Goal: Task Accomplishment & Management: Complete application form

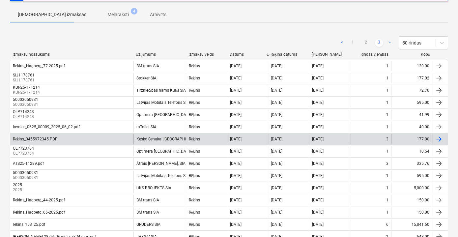
scroll to position [55, 0]
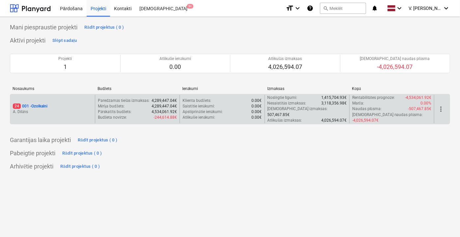
click at [53, 104] on div "24 001 - Ozolkalni" at bounding box center [52, 107] width 79 height 6
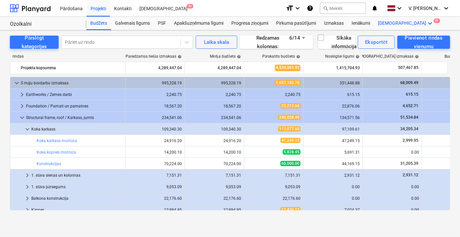
click at [427, 22] on icon "keyboard_arrow_down" at bounding box center [431, 23] width 8 height 8
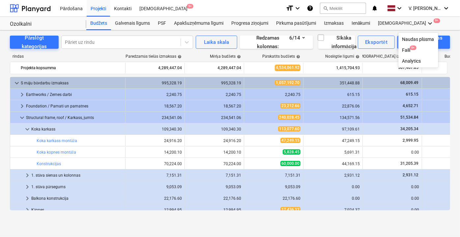
click at [393, 22] on div at bounding box center [230, 118] width 460 height 237
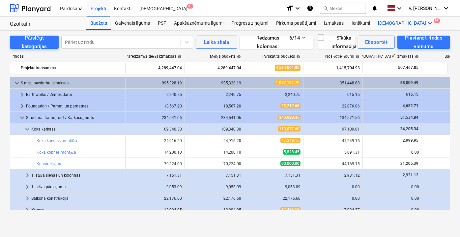
click at [387, 24] on div "Vairāk keyboard_arrow_down 9+" at bounding box center [407, 23] width 64 height 13
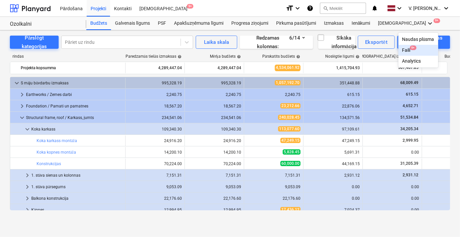
click at [403, 51] on div "Faili 9+" at bounding box center [419, 50] width 32 height 6
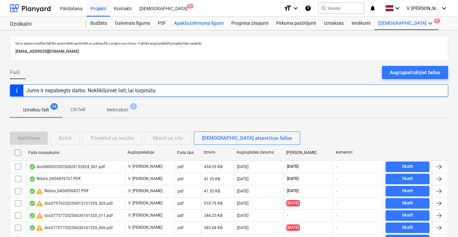
drag, startPoint x: 204, startPoint y: 24, endPoint x: 195, endPoint y: 25, distance: 9.6
click at [195, 25] on div "Apakšuzņēmuma līgumi" at bounding box center [198, 23] width 57 height 13
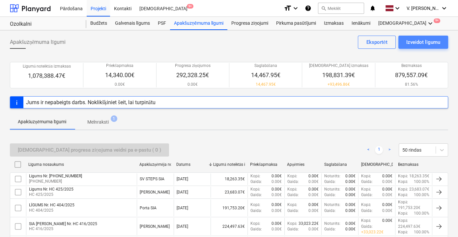
click at [420, 42] on div "Izveidot līgumu" at bounding box center [424, 42] width 34 height 9
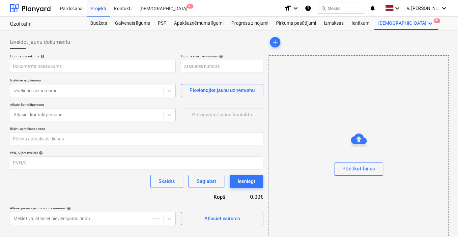
type input "001-SO-022"
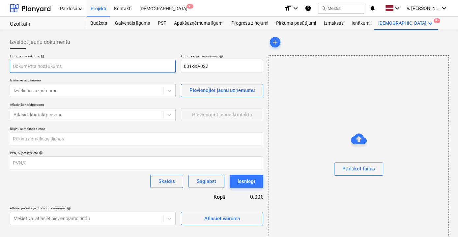
click at [105, 71] on input "text" at bounding box center [93, 66] width 166 height 13
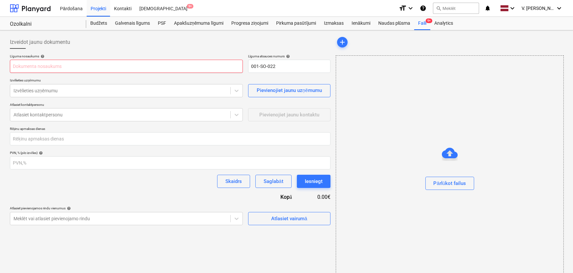
click at [43, 66] on input "text" at bounding box center [126, 66] width 233 height 13
type input "W"
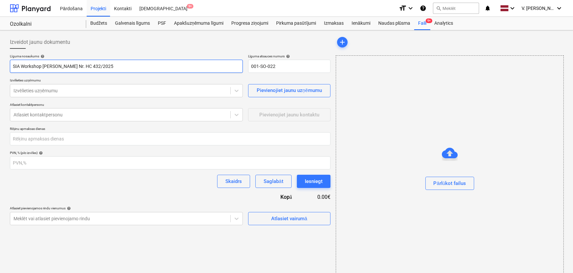
click at [92, 60] on input "SIA Workshop [PERSON_NAME] Nr. HC 432/2025" at bounding box center [126, 66] width 233 height 13
drag, startPoint x: 107, startPoint y: 65, endPoint x: 79, endPoint y: 66, distance: 27.7
click at [79, 66] on input "SIA Workshop [PERSON_NAME] Nr. HC 432/2025" at bounding box center [126, 66] width 233 height 13
type input "SIA Workshop [PERSON_NAME] Nr. HC 432/2025"
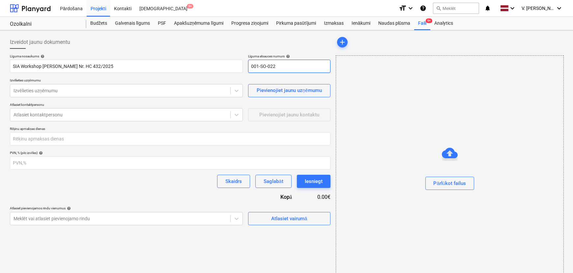
click at [270, 66] on input "001-SO-022" at bounding box center [289, 66] width 82 height 13
paste input "HC 432/2025"
type input "HC 432/2025"
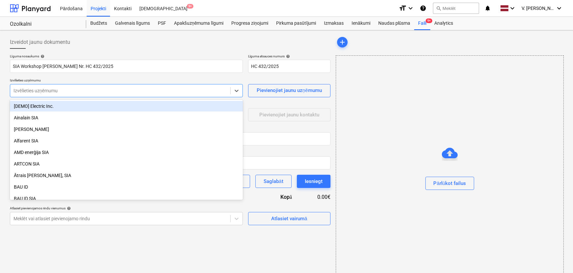
click at [62, 90] on div at bounding box center [121, 90] width 214 height 7
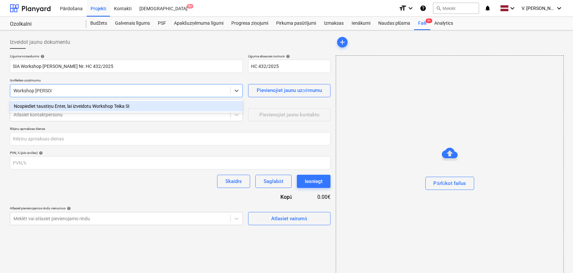
type input "Workshop [PERSON_NAME]"
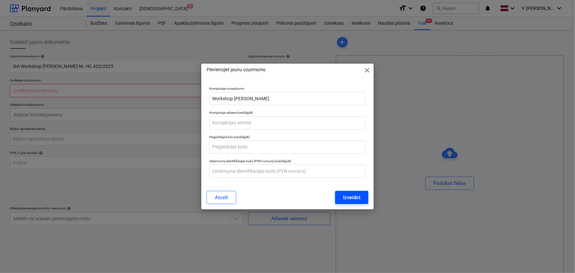
click at [354, 200] on div "Izveidot" at bounding box center [351, 197] width 17 height 9
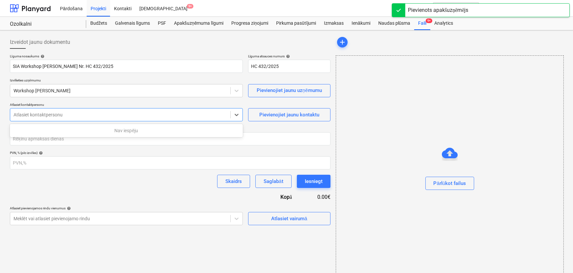
click at [79, 116] on div at bounding box center [121, 114] width 214 height 7
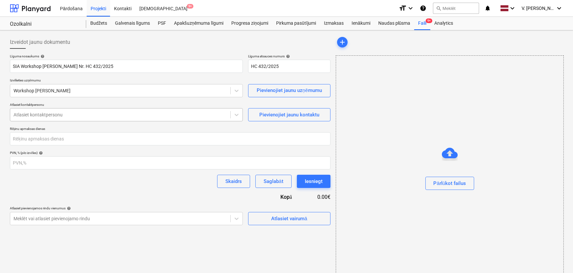
click at [52, 118] on div "Atlasiet kontaktpersonu" at bounding box center [120, 114] width 220 height 9
click at [260, 116] on div "Pievienojiet jaunu kontaktu" at bounding box center [290, 114] width 60 height 9
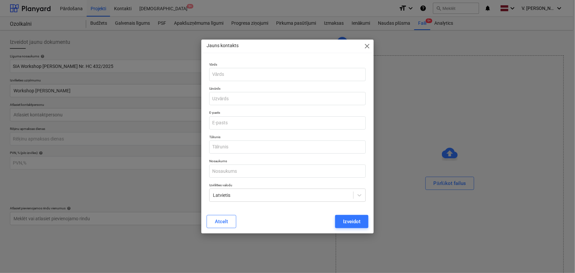
click at [235, 83] on div "Vārds" at bounding box center [288, 72] width 162 height 24
click at [233, 74] on input "text" at bounding box center [287, 74] width 157 height 13
type input "[PERSON_NAME]"
type input "Dzirkalis"
click at [228, 125] on input "email" at bounding box center [287, 122] width 157 height 13
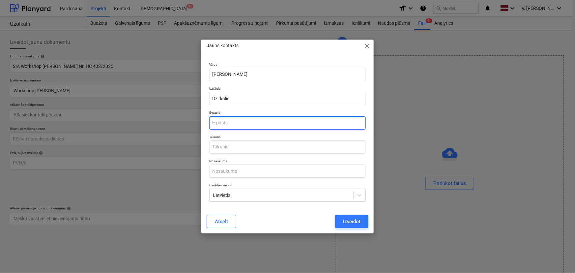
paste input "[EMAIL_ADDRESS][DOMAIN_NAME]"
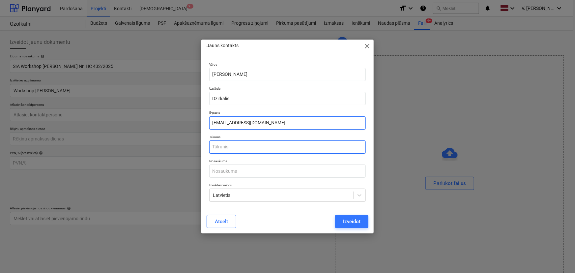
type input "[EMAIL_ADDRESS][DOMAIN_NAME]"
click at [221, 144] on input "text" at bounding box center [287, 146] width 157 height 13
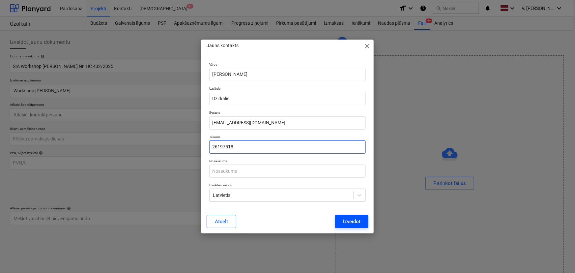
type input "26197518"
click at [347, 219] on div "Izveidot" at bounding box center [351, 221] width 17 height 9
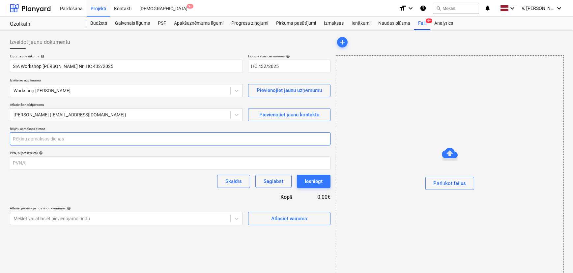
click at [62, 138] on input "number" at bounding box center [170, 138] width 321 height 13
type input "15"
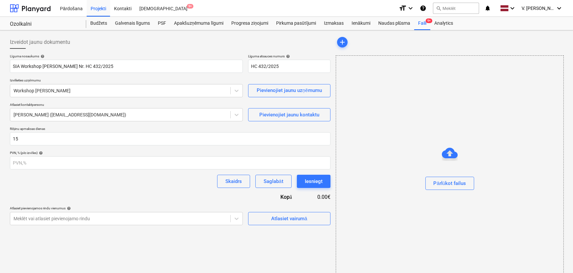
click at [66, 185] on div "Skaidrs Saglabāt Iesniegt" at bounding box center [170, 181] width 321 height 13
click at [292, 220] on div "Atlasiet vairumā" at bounding box center [289, 218] width 36 height 9
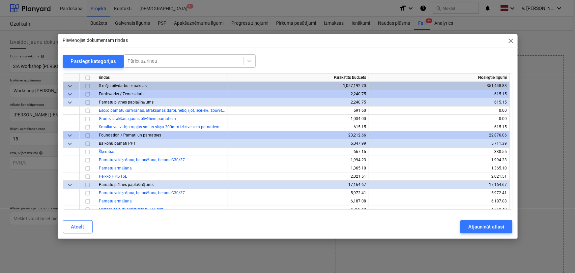
click at [154, 59] on div at bounding box center [184, 61] width 112 height 7
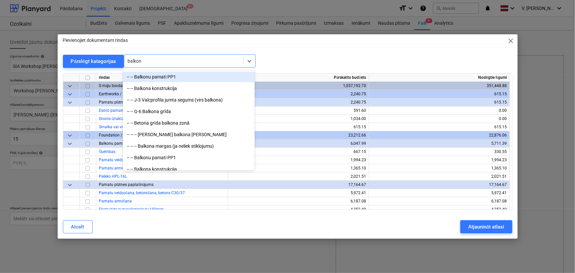
type input "balkona"
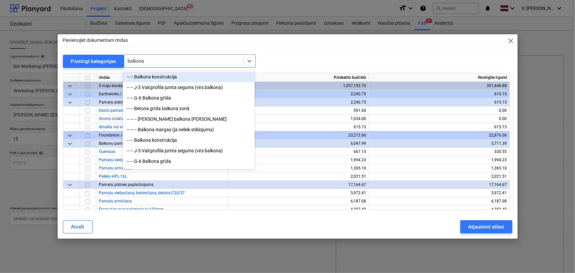
click at [187, 79] on div "-- -- Balkona konstrukcija" at bounding box center [189, 77] width 132 height 11
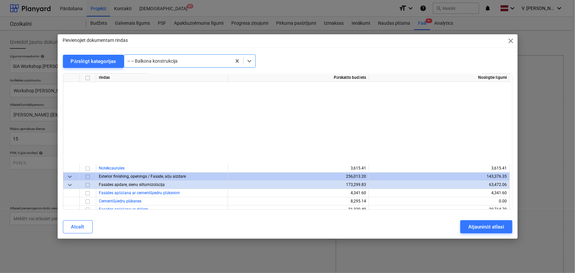
scroll to position [3447, 0]
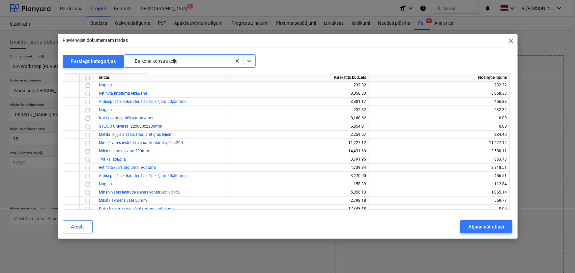
click at [179, 61] on div at bounding box center [178, 61] width 101 height 7
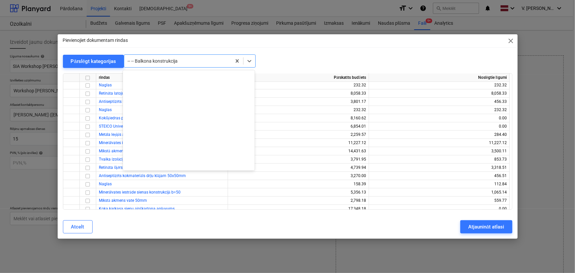
scroll to position [335, 0]
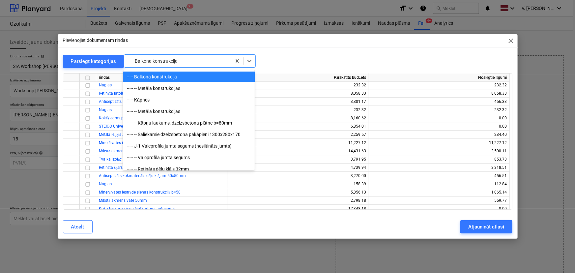
click at [168, 73] on div "-- -- Balkona konstrukcija" at bounding box center [189, 77] width 132 height 11
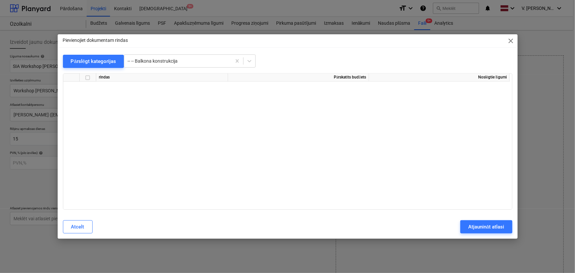
scroll to position [0, 0]
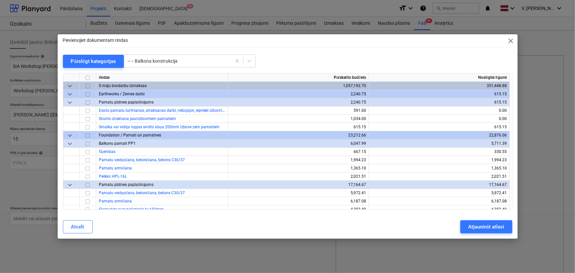
click at [70, 84] on span "keyboard_arrow_down" at bounding box center [70, 86] width 8 height 8
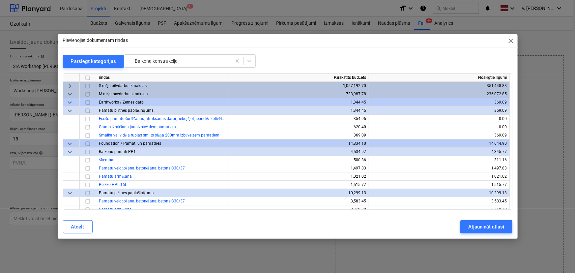
click at [70, 102] on span "keyboard_arrow_down" at bounding box center [70, 103] width 8 height 8
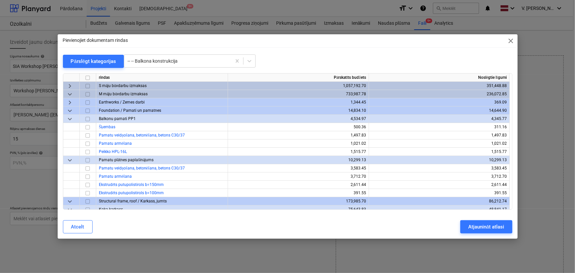
click at [72, 116] on span "keyboard_arrow_down" at bounding box center [70, 119] width 8 height 8
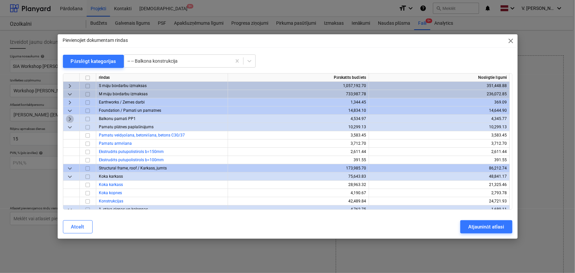
click at [70, 119] on span "keyboard_arrow_right" at bounding box center [70, 119] width 8 height 8
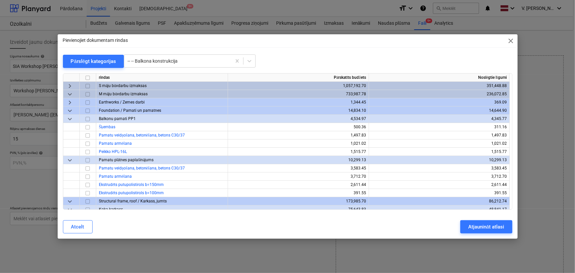
click at [72, 116] on span "keyboard_arrow_down" at bounding box center [70, 119] width 8 height 8
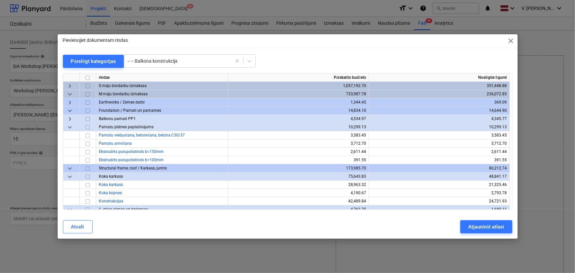
click at [72, 116] on span "keyboard_arrow_right" at bounding box center [70, 119] width 8 height 8
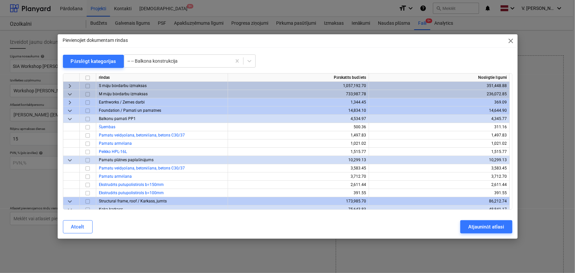
click at [67, 159] on span "keyboard_arrow_down" at bounding box center [70, 160] width 8 height 8
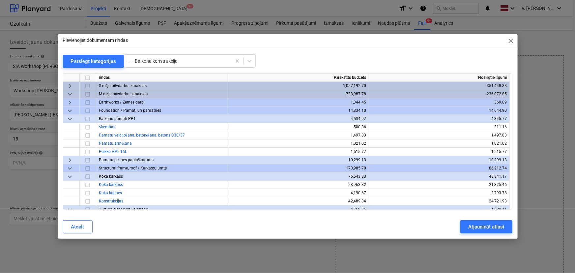
click at [68, 119] on span "keyboard_arrow_down" at bounding box center [70, 119] width 8 height 8
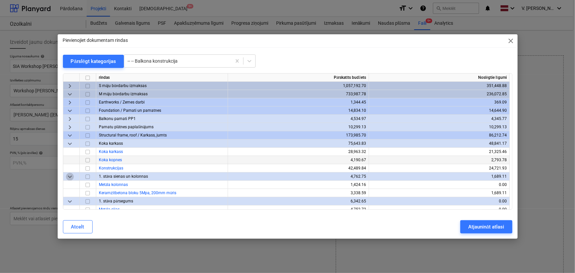
click at [71, 175] on span "keyboard_arrow_down" at bounding box center [70, 177] width 8 height 8
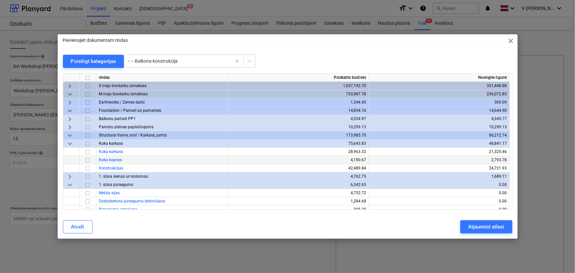
click at [72, 142] on span "keyboard_arrow_down" at bounding box center [70, 144] width 8 height 8
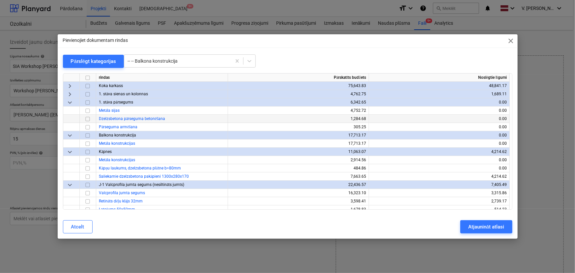
scroll to position [60, 0]
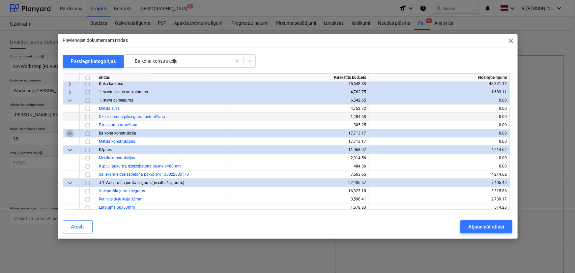
click at [71, 132] on span "keyboard_arrow_down" at bounding box center [70, 134] width 8 height 8
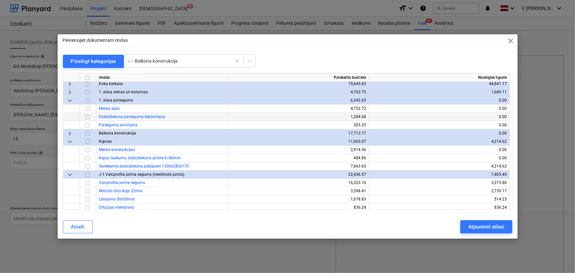
click at [70, 101] on span "keyboard_arrow_down" at bounding box center [70, 101] width 8 height 8
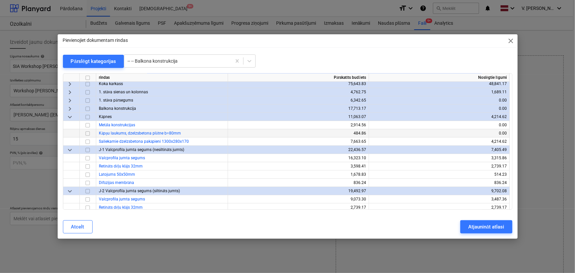
click at [68, 116] on span "keyboard_arrow_down" at bounding box center [70, 117] width 8 height 8
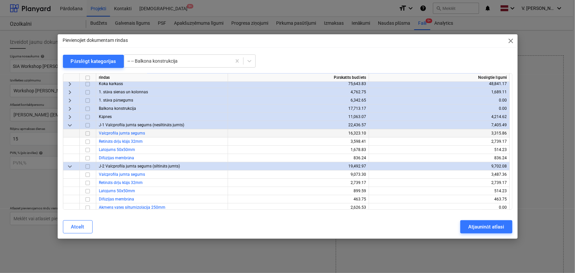
click at [69, 126] on span "keyboard_arrow_down" at bounding box center [70, 125] width 8 height 8
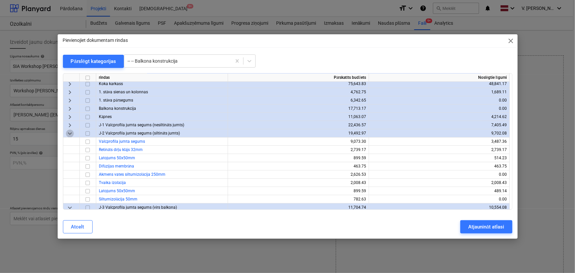
click at [69, 133] on span "keyboard_arrow_down" at bounding box center [70, 134] width 8 height 8
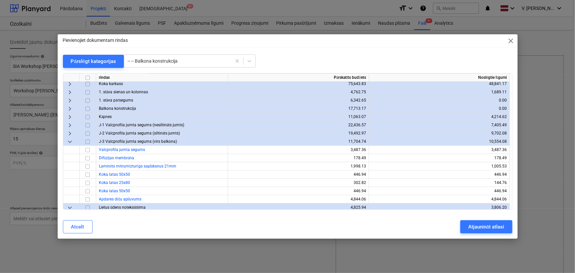
click at [70, 138] on span "keyboard_arrow_down" at bounding box center [70, 142] width 8 height 8
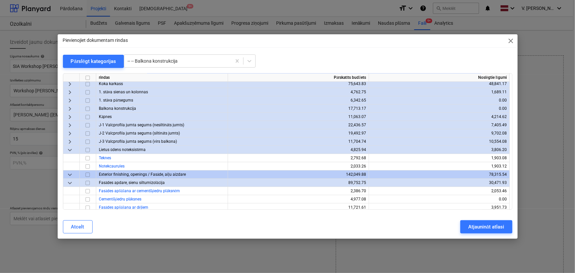
click at [70, 150] on span "keyboard_arrow_down" at bounding box center [70, 150] width 8 height 8
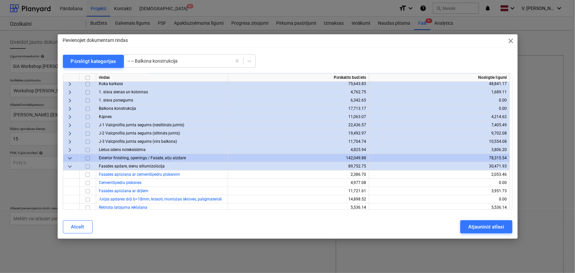
click at [70, 165] on span "keyboard_arrow_down" at bounding box center [70, 167] width 8 height 8
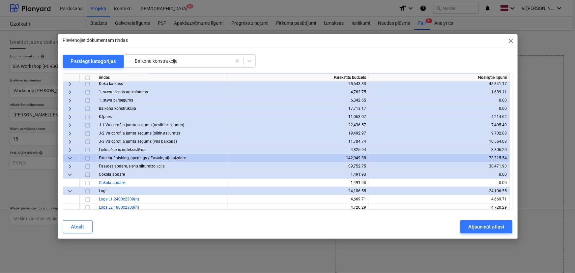
click at [70, 174] on span "keyboard_arrow_down" at bounding box center [70, 175] width 8 height 8
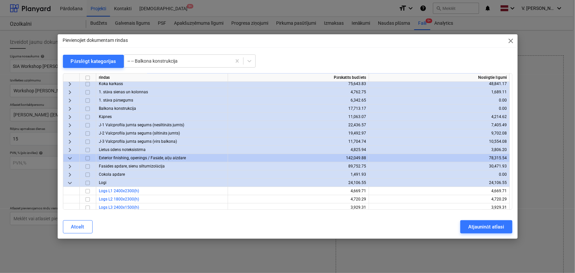
click at [71, 182] on span "keyboard_arrow_down" at bounding box center [70, 183] width 8 height 8
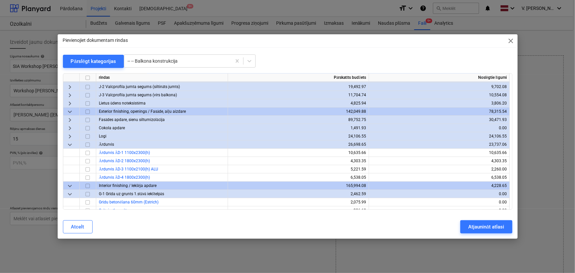
scroll to position [120, 0]
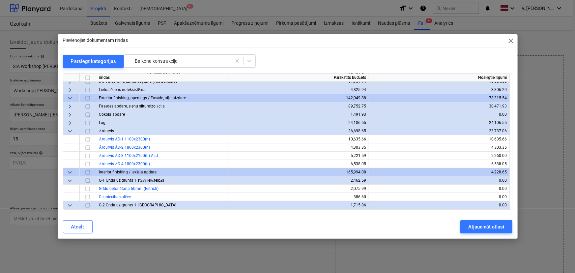
click at [70, 132] on span "keyboard_arrow_down" at bounding box center [70, 131] width 8 height 8
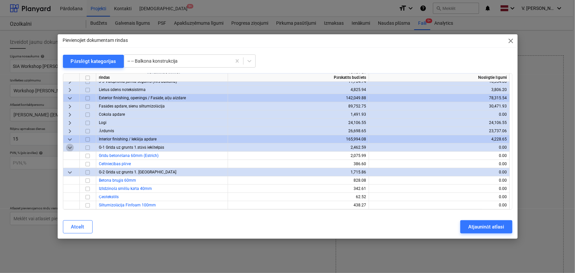
click at [69, 145] on span "keyboard_arrow_down" at bounding box center [70, 148] width 8 height 8
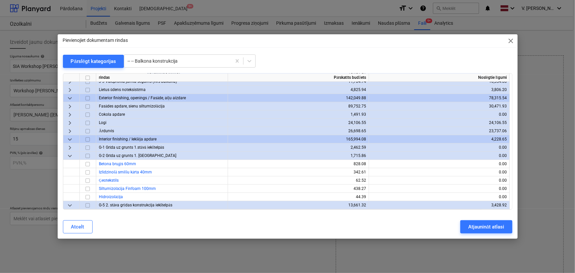
click at [68, 154] on span "keyboard_arrow_down" at bounding box center [70, 156] width 8 height 8
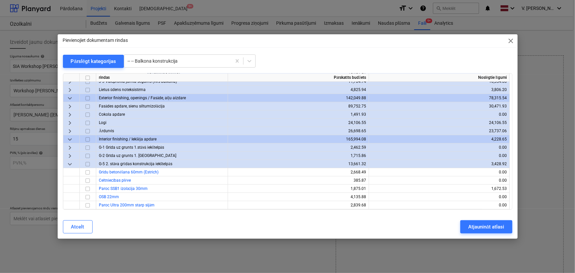
scroll to position [150, 0]
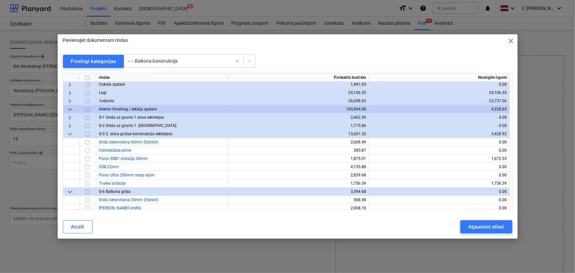
click at [70, 135] on span "keyboard_arrow_down" at bounding box center [70, 134] width 8 height 8
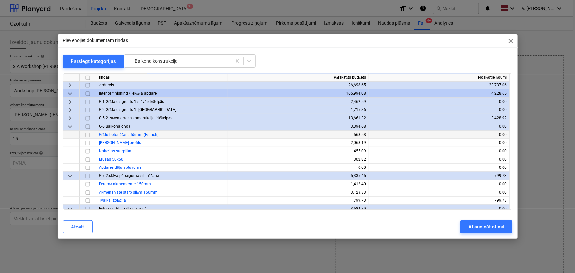
scroll to position [180, 0]
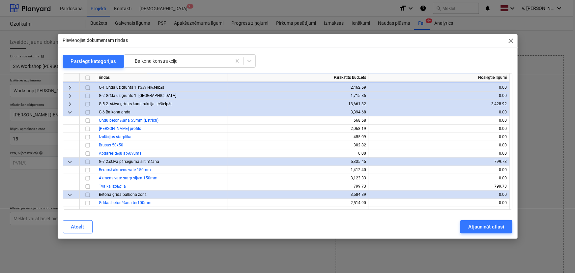
click at [68, 161] on span "keyboard_arrow_down" at bounding box center [70, 162] width 8 height 8
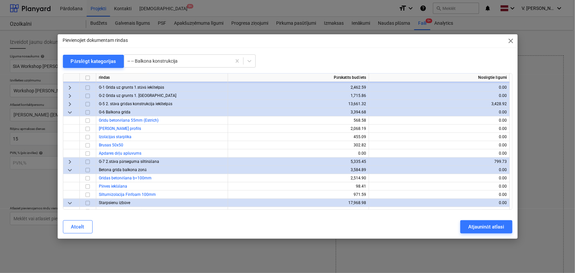
click at [70, 113] on span "keyboard_arrow_down" at bounding box center [70, 112] width 8 height 8
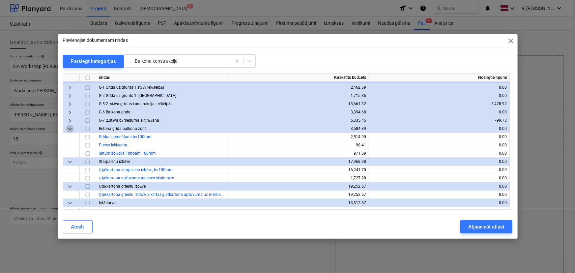
click at [70, 126] on span "keyboard_arrow_down" at bounding box center [70, 129] width 8 height 8
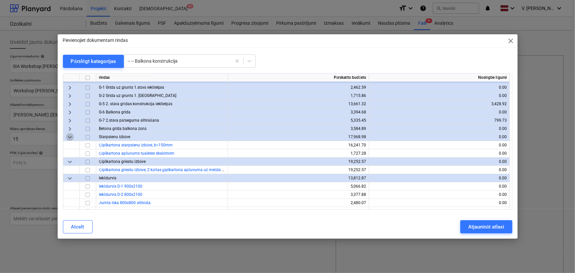
click at [69, 136] on span "keyboard_arrow_down" at bounding box center [70, 137] width 8 height 8
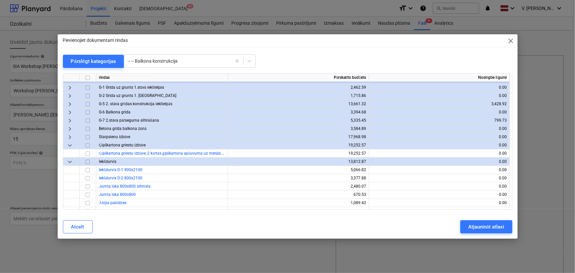
click at [69, 145] on span "keyboard_arrow_down" at bounding box center [70, 145] width 8 height 8
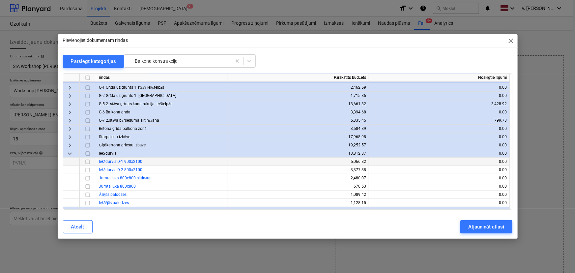
click at [69, 143] on span "keyboard_arrow_right" at bounding box center [70, 145] width 8 height 8
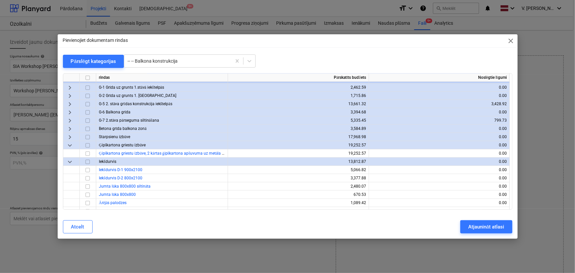
scroll to position [210, 0]
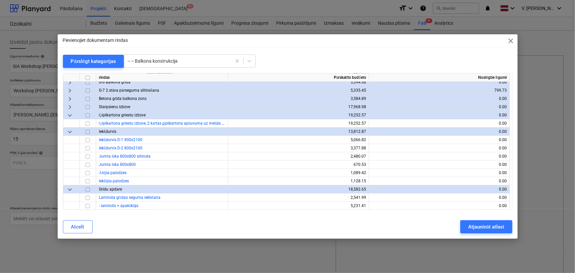
click at [71, 130] on span "keyboard_arrow_down" at bounding box center [70, 132] width 8 height 8
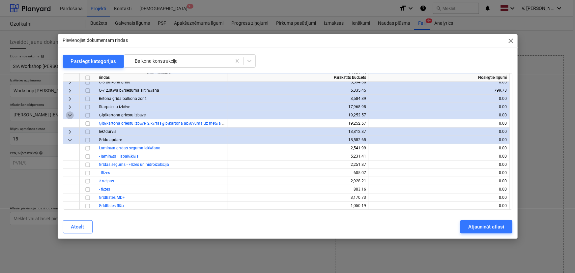
click at [72, 114] on span "keyboard_arrow_down" at bounding box center [70, 115] width 8 height 8
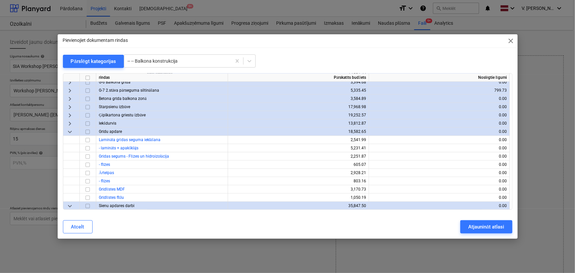
click at [70, 132] on span "keyboard_arrow_down" at bounding box center [70, 132] width 8 height 8
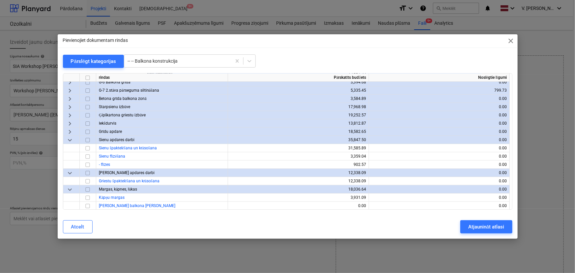
click at [68, 140] on span "keyboard_arrow_down" at bounding box center [70, 140] width 8 height 8
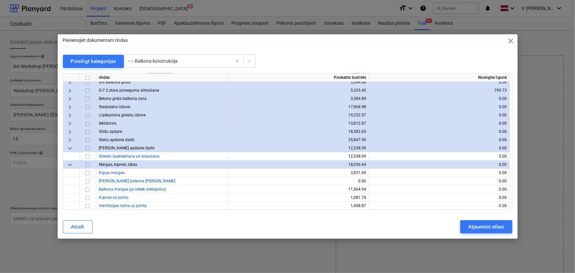
click at [68, 148] on span "keyboard_arrow_down" at bounding box center [70, 148] width 8 height 8
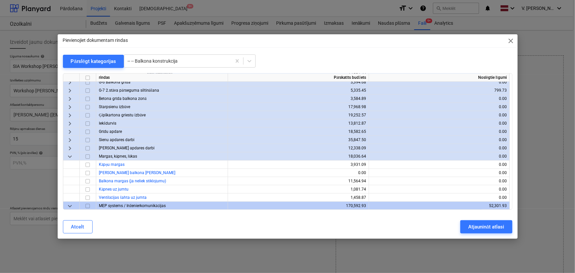
click at [69, 154] on span "keyboard_arrow_down" at bounding box center [70, 157] width 8 height 8
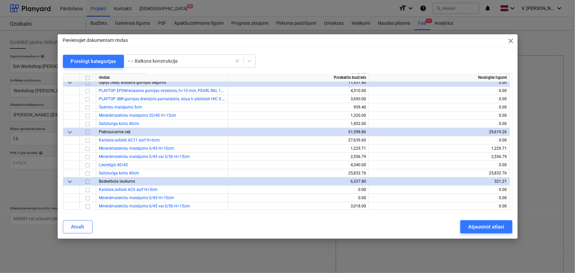
scroll to position [2308, 0]
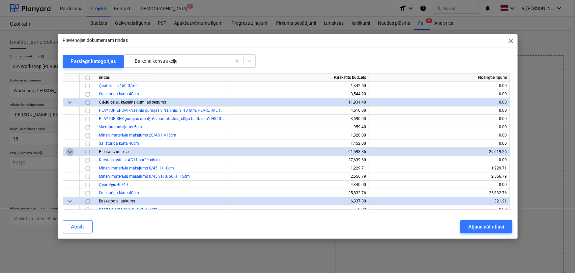
click at [69, 152] on span "keyboard_arrow_down" at bounding box center [70, 152] width 8 height 8
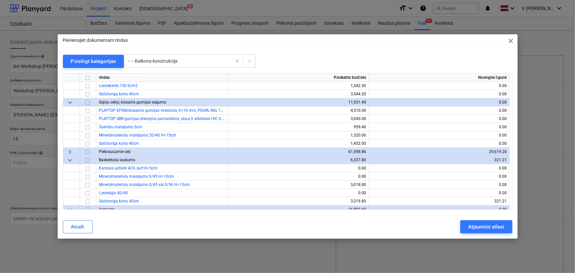
click at [70, 100] on span "keyboard_arrow_down" at bounding box center [70, 103] width 8 height 8
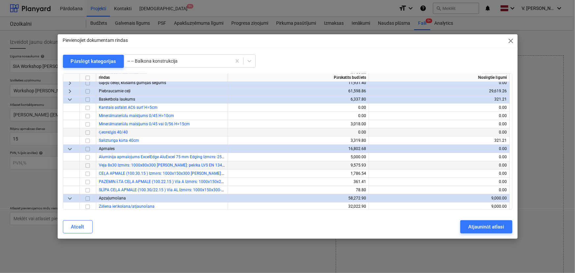
scroll to position [2338, 0]
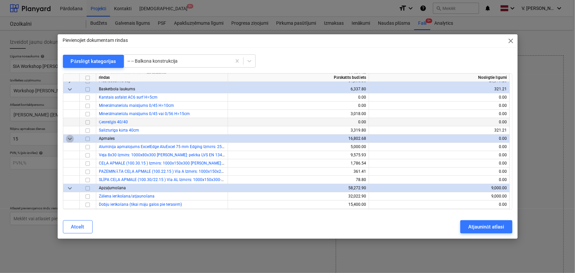
click at [72, 138] on span "keyboard_arrow_down" at bounding box center [70, 139] width 8 height 8
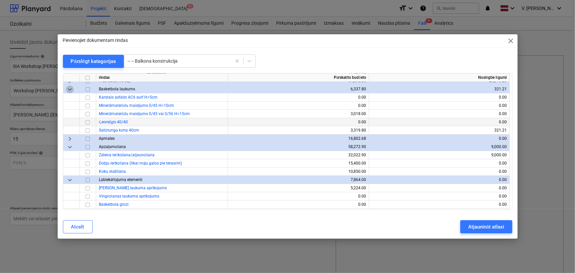
click at [73, 89] on span "keyboard_arrow_down" at bounding box center [70, 89] width 8 height 8
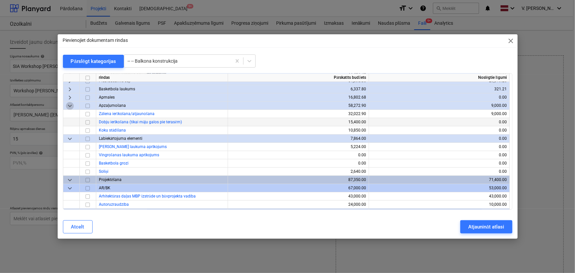
click at [69, 106] on span "keyboard_arrow_down" at bounding box center [70, 106] width 8 height 8
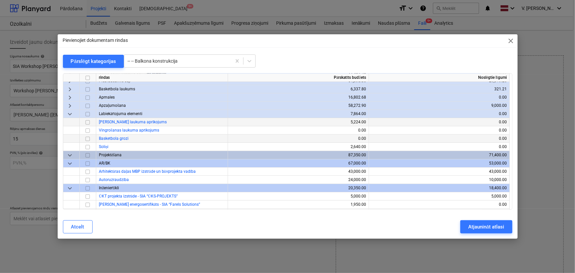
click at [70, 111] on span "keyboard_arrow_down" at bounding box center [70, 114] width 8 height 8
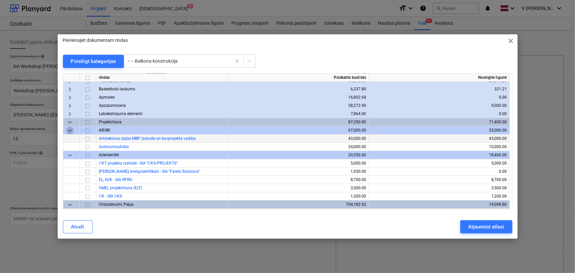
click at [69, 130] on span "keyboard_arrow_down" at bounding box center [70, 131] width 8 height 8
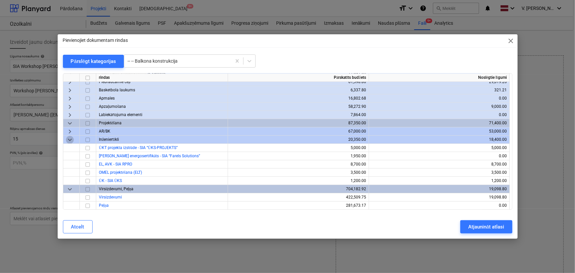
click at [69, 139] on span "keyboard_arrow_down" at bounding box center [70, 140] width 8 height 8
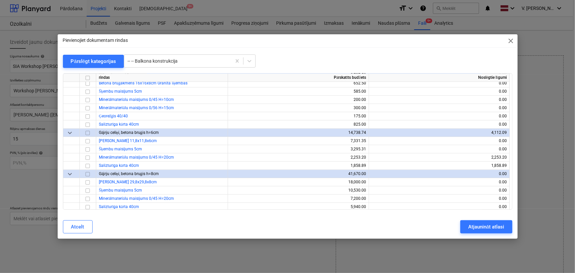
scroll to position [2176, 0]
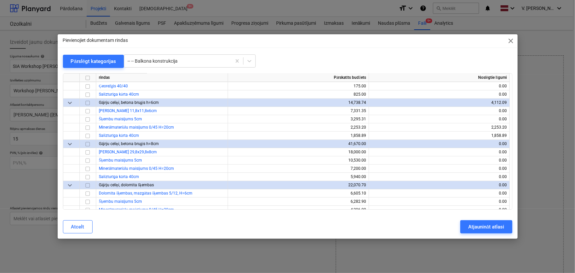
click at [70, 142] on span "keyboard_arrow_down" at bounding box center [70, 144] width 8 height 8
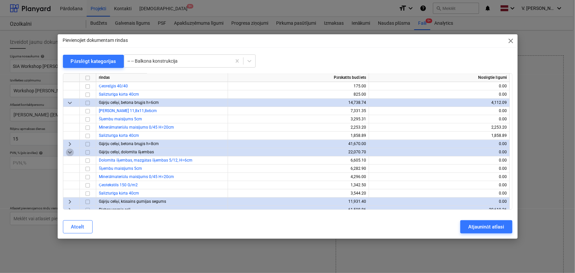
click at [69, 151] on span "keyboard_arrow_down" at bounding box center [70, 152] width 8 height 8
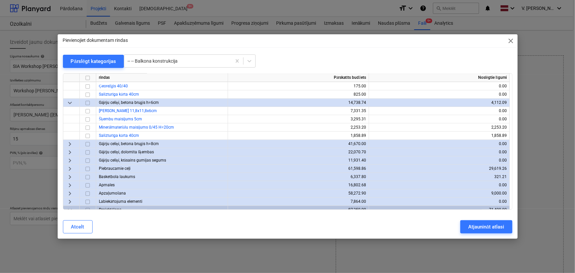
click at [70, 101] on span "keyboard_arrow_down" at bounding box center [70, 103] width 8 height 8
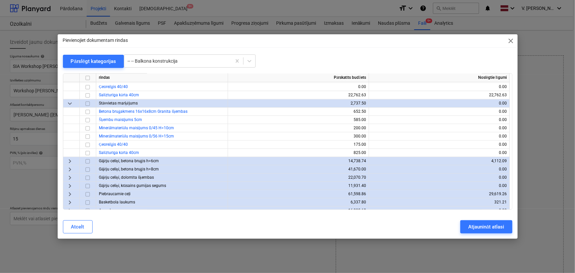
scroll to position [2116, 0]
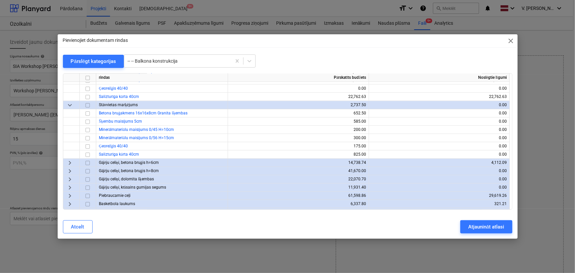
click at [70, 104] on span "keyboard_arrow_down" at bounding box center [70, 105] width 8 height 8
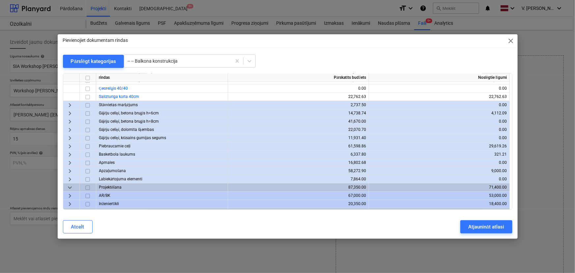
scroll to position [2056, 0]
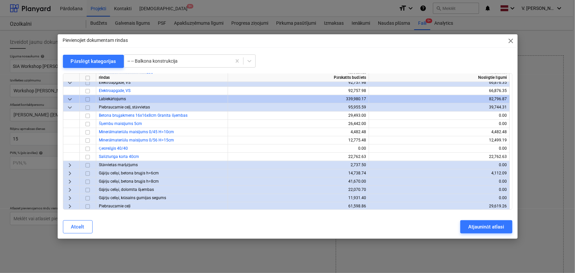
click at [71, 108] on span "keyboard_arrow_down" at bounding box center [70, 108] width 8 height 8
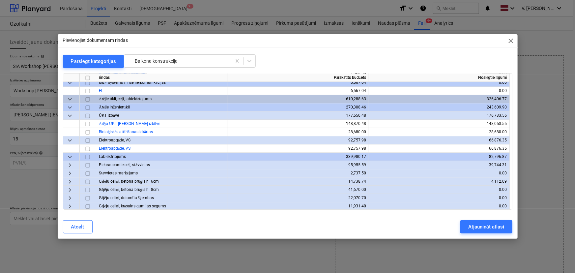
scroll to position [1996, 0]
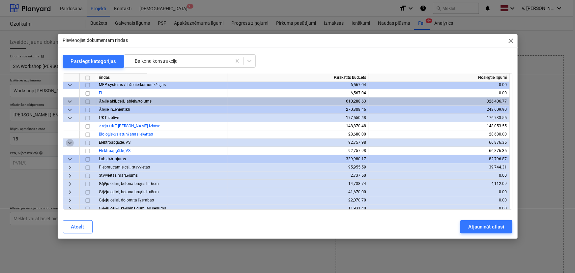
click at [71, 141] on span "keyboard_arrow_down" at bounding box center [70, 143] width 8 height 8
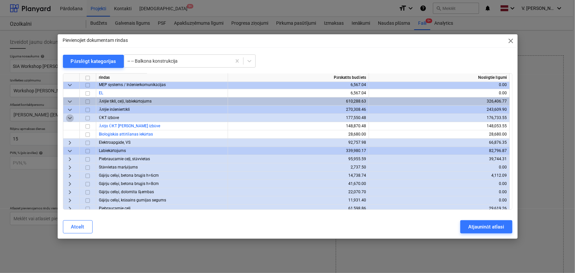
click at [68, 114] on span "keyboard_arrow_down" at bounding box center [70, 118] width 8 height 8
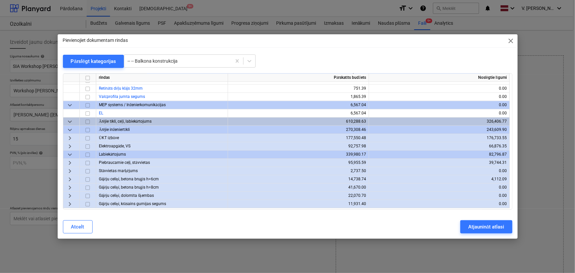
scroll to position [1936, 0]
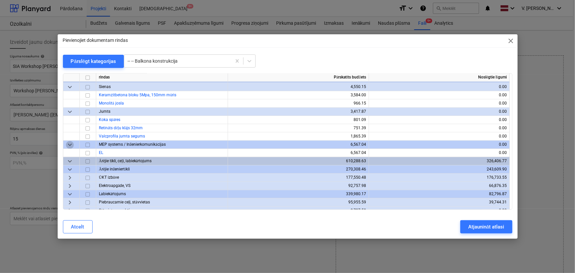
click at [71, 143] on span "keyboard_arrow_down" at bounding box center [70, 145] width 8 height 8
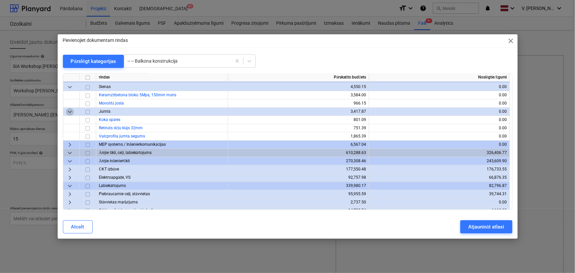
click at [70, 110] on span "keyboard_arrow_down" at bounding box center [70, 112] width 8 height 8
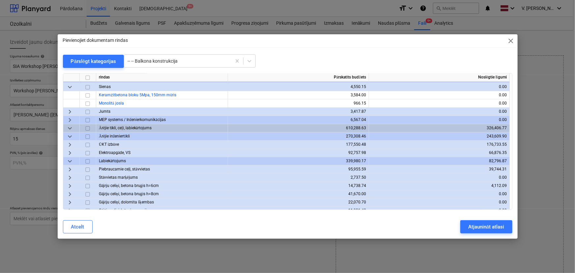
scroll to position [1876, 0]
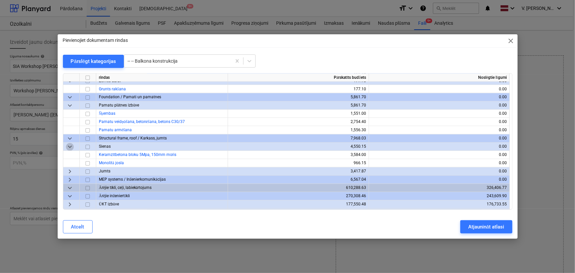
click at [70, 145] on span "keyboard_arrow_down" at bounding box center [70, 147] width 8 height 8
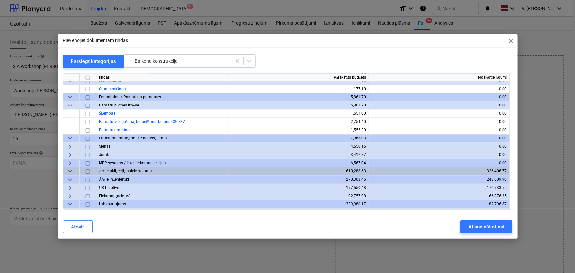
click at [68, 105] on span "keyboard_arrow_down" at bounding box center [70, 106] width 8 height 8
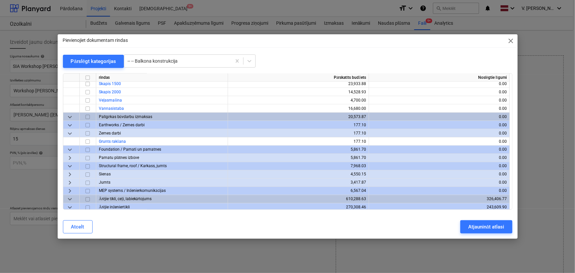
scroll to position [1816, 0]
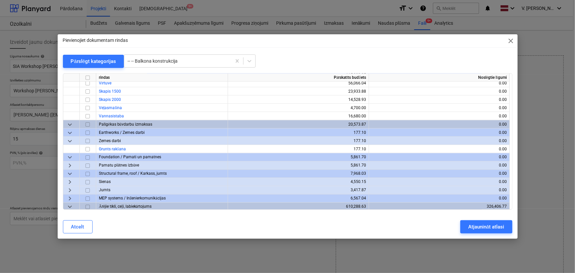
click at [71, 138] on span "keyboard_arrow_down" at bounding box center [70, 141] width 8 height 8
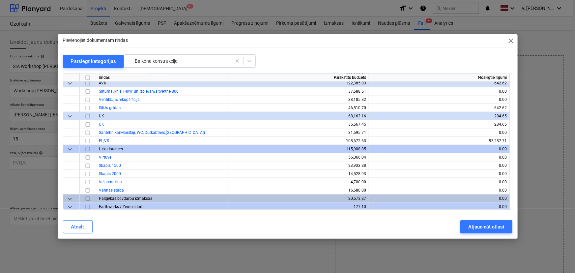
scroll to position [1726, 0]
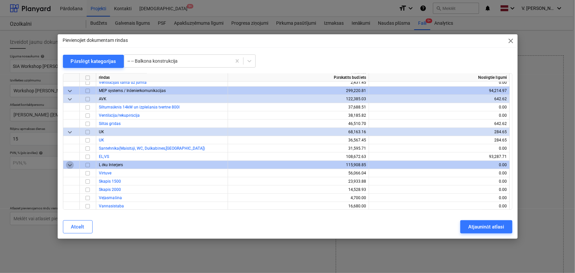
click at [71, 164] on span "keyboard_arrow_down" at bounding box center [70, 165] width 8 height 8
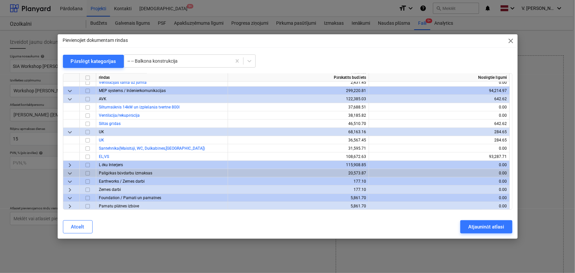
click at [70, 131] on span "keyboard_arrow_down" at bounding box center [70, 132] width 8 height 8
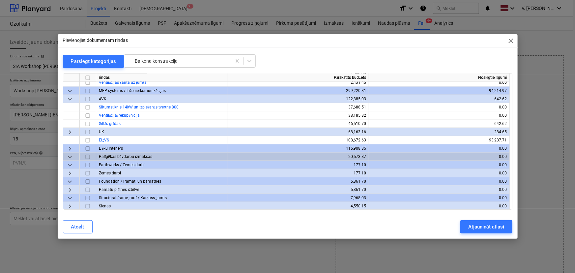
click at [70, 99] on span "keyboard_arrow_down" at bounding box center [70, 99] width 8 height 8
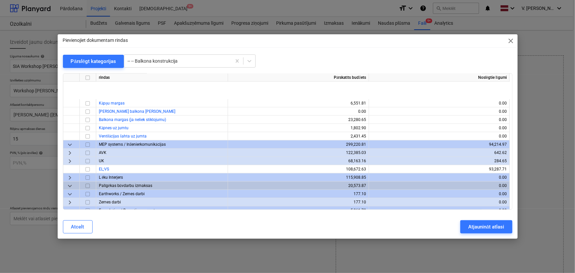
scroll to position [1606, 0]
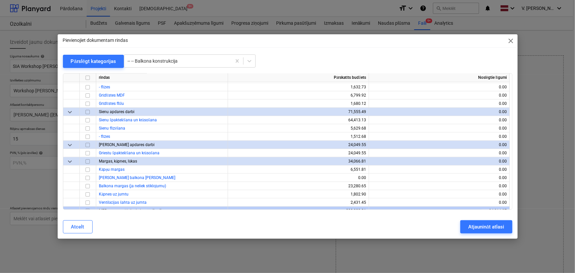
click at [69, 160] on span "keyboard_arrow_down" at bounding box center [70, 162] width 8 height 8
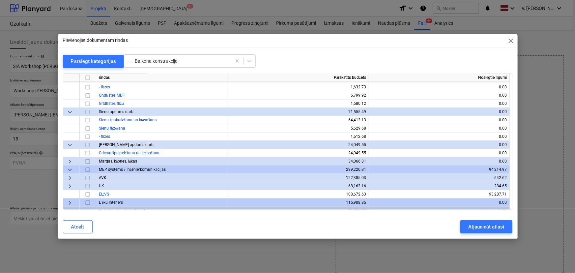
click at [70, 142] on span "keyboard_arrow_down" at bounding box center [70, 145] width 8 height 8
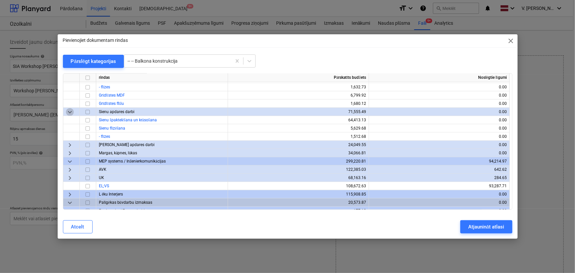
click at [73, 111] on span "keyboard_arrow_down" at bounding box center [70, 112] width 8 height 8
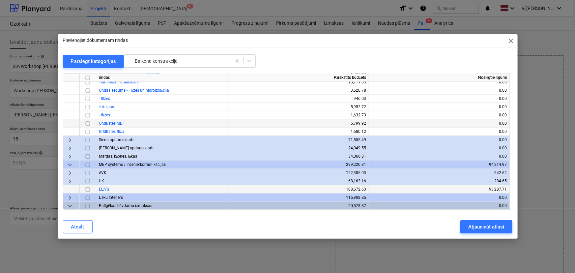
scroll to position [1547, 0]
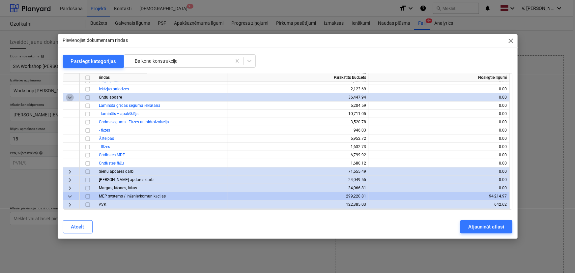
click at [69, 97] on span "keyboard_arrow_down" at bounding box center [70, 98] width 8 height 8
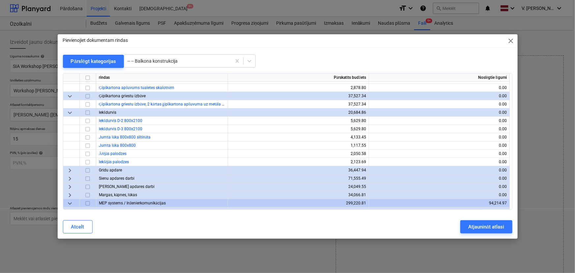
scroll to position [1457, 0]
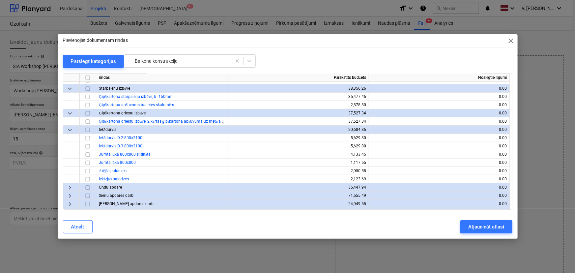
click at [70, 129] on span "keyboard_arrow_down" at bounding box center [70, 130] width 8 height 8
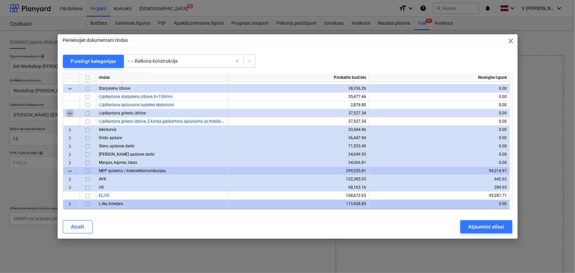
click at [70, 109] on span "keyboard_arrow_down" at bounding box center [70, 113] width 8 height 8
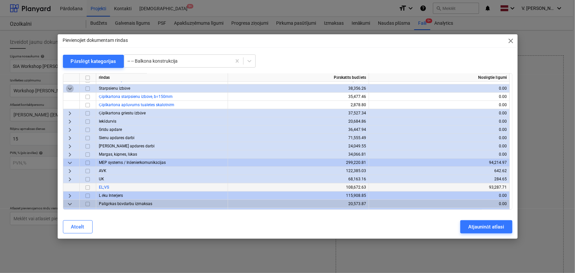
click at [68, 89] on span "keyboard_arrow_down" at bounding box center [70, 89] width 8 height 8
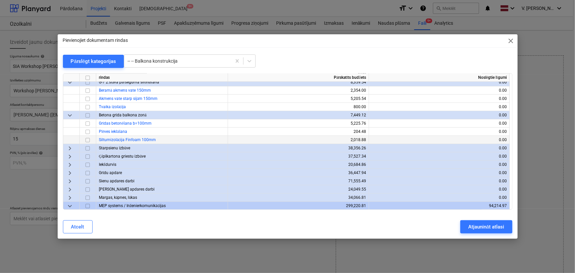
scroll to position [1397, 0]
click at [68, 115] on span "keyboard_arrow_down" at bounding box center [70, 116] width 8 height 8
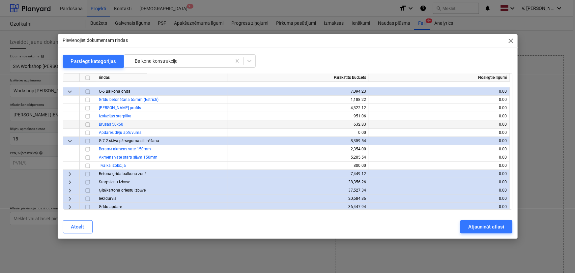
scroll to position [1337, 0]
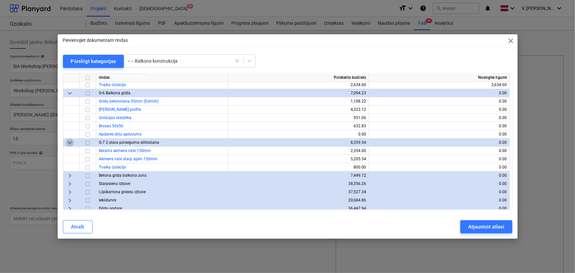
click at [72, 145] on span "keyboard_arrow_down" at bounding box center [70, 143] width 8 height 8
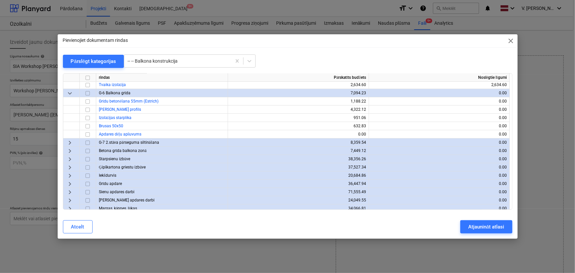
click at [69, 96] on span "keyboard_arrow_down" at bounding box center [70, 93] width 8 height 8
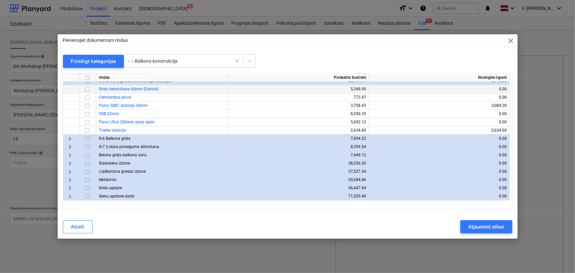
scroll to position [1246, 0]
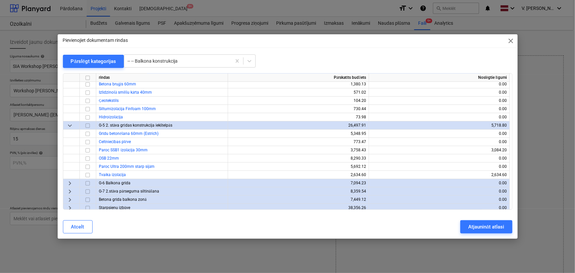
click at [69, 125] on span "keyboard_arrow_down" at bounding box center [70, 126] width 8 height 8
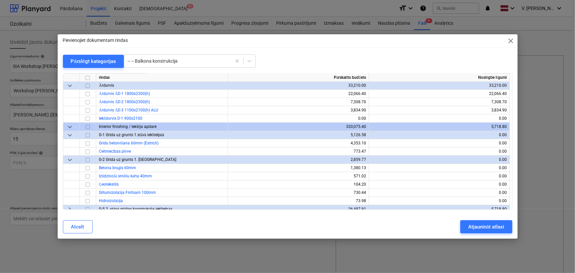
scroll to position [1157, 0]
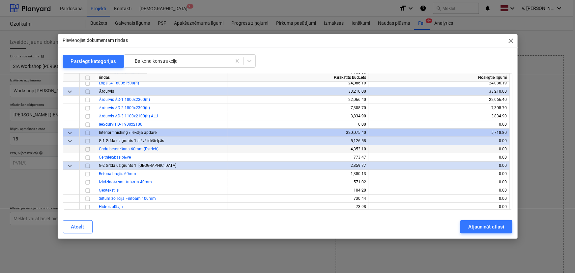
drag, startPoint x: 69, startPoint y: 165, endPoint x: 67, endPoint y: 147, distance: 17.3
click at [69, 165] on span "keyboard_arrow_down" at bounding box center [70, 166] width 8 height 8
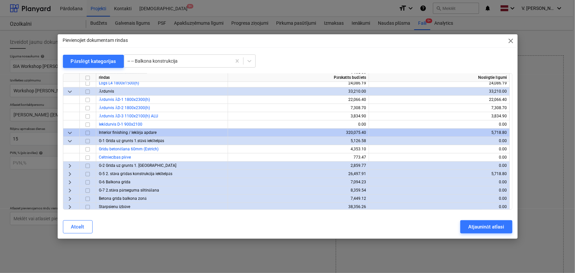
click at [67, 140] on span "keyboard_arrow_down" at bounding box center [70, 141] width 8 height 8
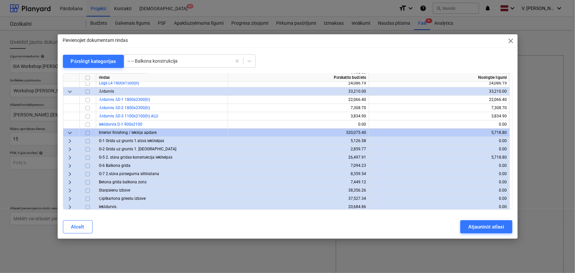
click at [72, 90] on span "keyboard_arrow_down" at bounding box center [70, 92] width 8 height 8
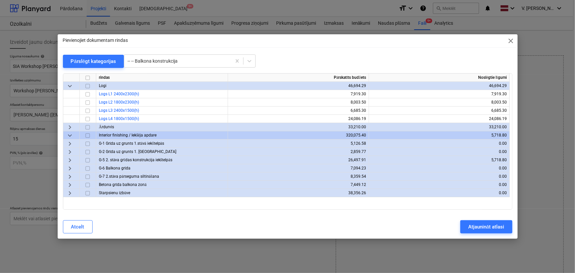
scroll to position [1067, 0]
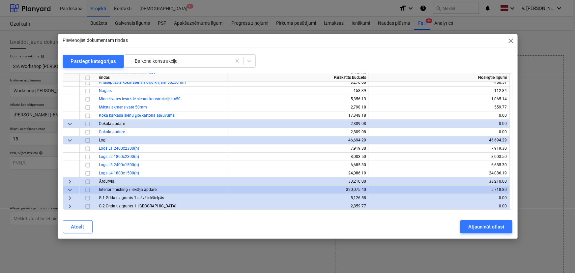
click at [71, 141] on span "keyboard_arrow_down" at bounding box center [70, 141] width 8 height 8
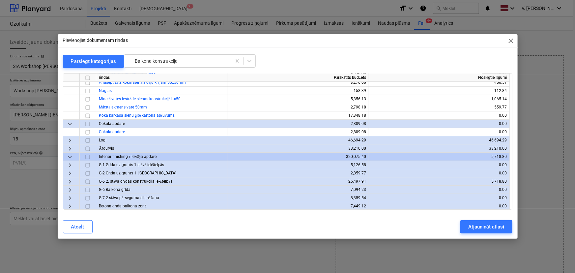
click at [69, 123] on span "keyboard_arrow_down" at bounding box center [70, 124] width 8 height 8
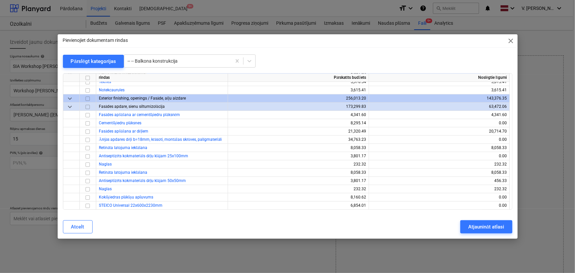
scroll to position [887, 0]
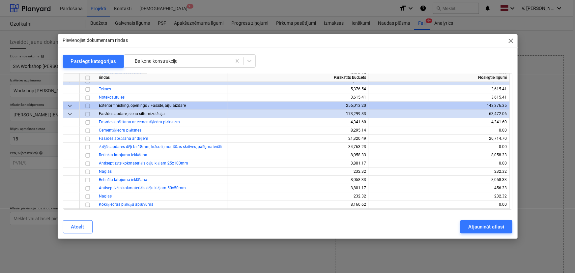
click at [70, 113] on span "keyboard_arrow_down" at bounding box center [70, 114] width 8 height 8
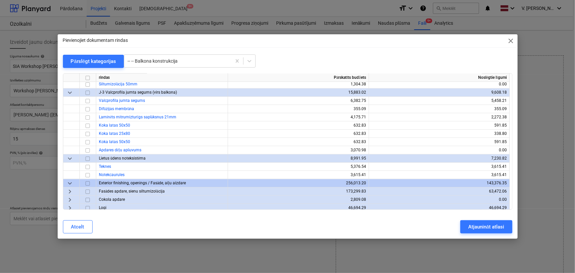
scroll to position [797, 0]
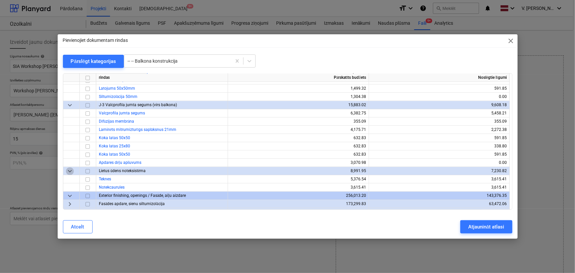
click at [73, 171] on span "keyboard_arrow_down" at bounding box center [70, 171] width 8 height 8
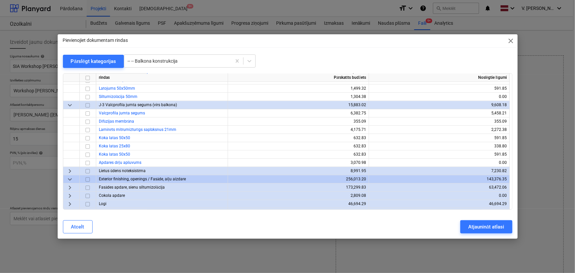
click at [68, 104] on span "keyboard_arrow_down" at bounding box center [70, 105] width 8 height 8
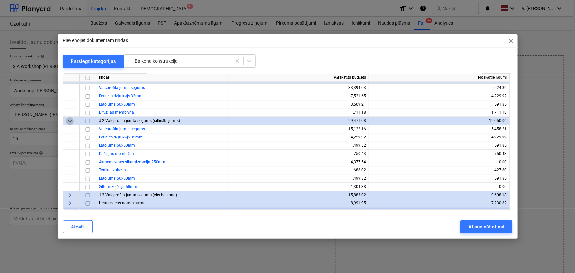
click at [67, 120] on span "keyboard_arrow_down" at bounding box center [70, 121] width 8 height 8
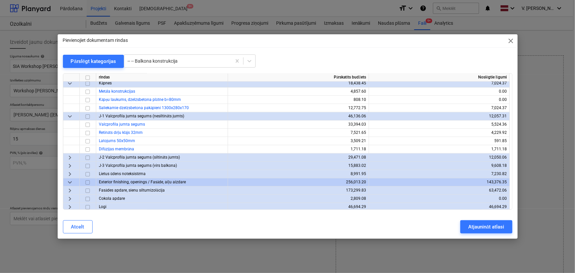
scroll to position [617, 0]
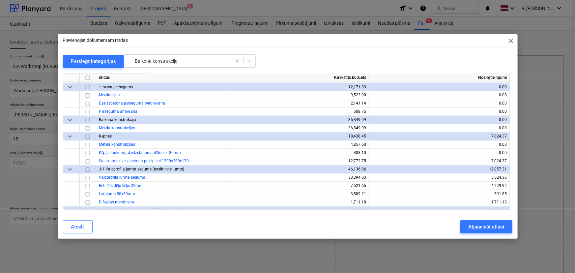
click at [71, 168] on span "keyboard_arrow_down" at bounding box center [70, 170] width 8 height 8
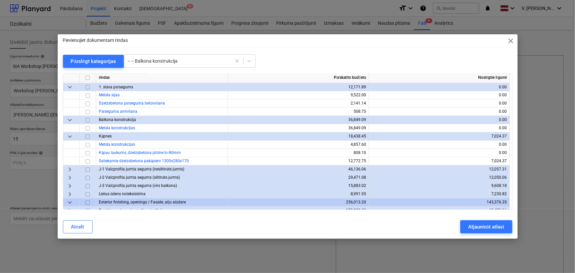
click at [69, 135] on span "keyboard_arrow_down" at bounding box center [70, 137] width 8 height 8
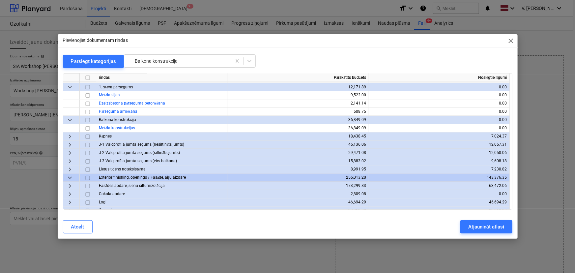
click at [70, 120] on span "keyboard_arrow_down" at bounding box center [70, 120] width 8 height 8
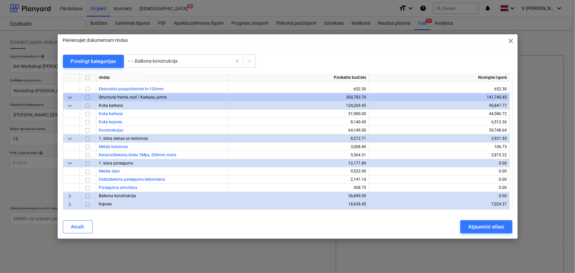
scroll to position [527, 0]
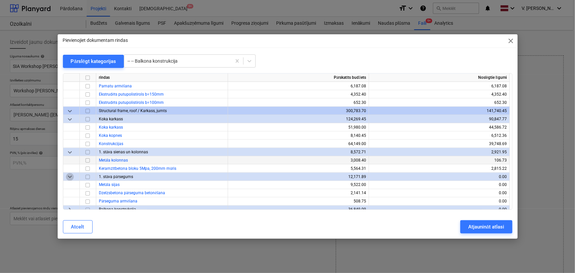
drag, startPoint x: 71, startPoint y: 176, endPoint x: 69, endPoint y: 163, distance: 12.6
click at [70, 176] on span "keyboard_arrow_down" at bounding box center [70, 177] width 8 height 8
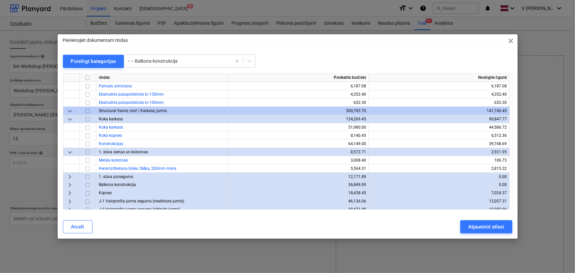
click at [68, 151] on span "keyboard_arrow_down" at bounding box center [70, 152] width 8 height 8
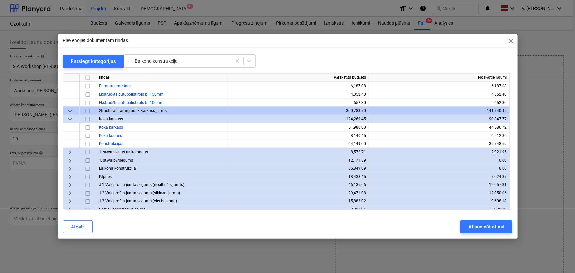
click at [70, 118] on span "keyboard_arrow_down" at bounding box center [70, 119] width 8 height 8
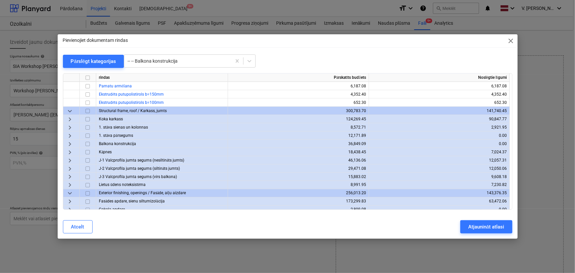
scroll to position [467, 0]
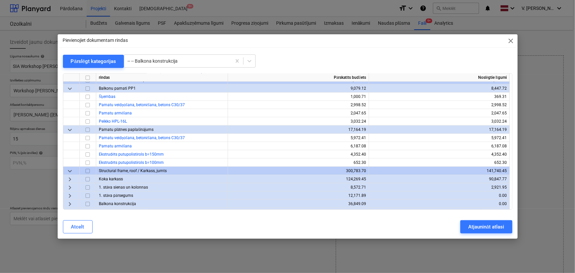
click at [69, 130] on span "keyboard_arrow_down" at bounding box center [70, 130] width 8 height 8
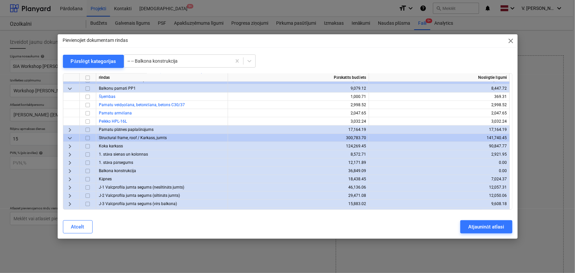
click at [72, 88] on span "keyboard_arrow_down" at bounding box center [70, 89] width 8 height 8
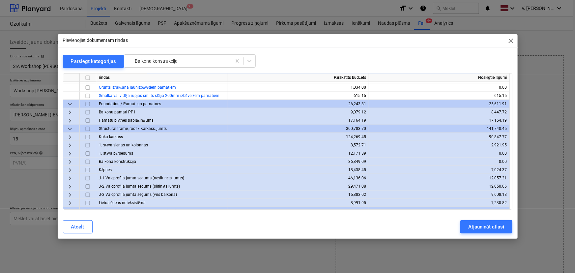
scroll to position [377, 0]
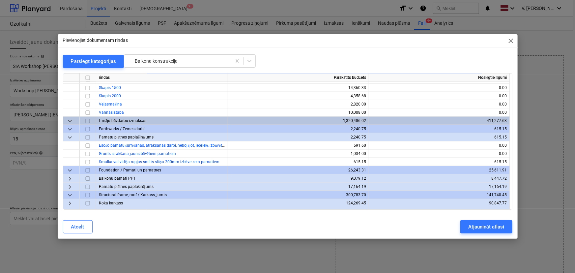
click at [70, 135] on span "keyboard_arrow_down" at bounding box center [70, 138] width 8 height 8
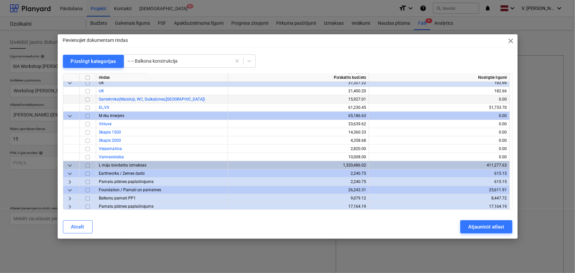
scroll to position [287, 0]
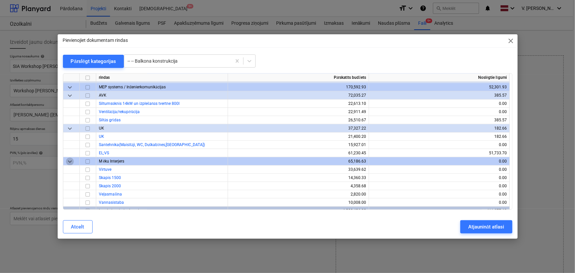
click at [71, 161] on span "keyboard_arrow_down" at bounding box center [70, 162] width 8 height 8
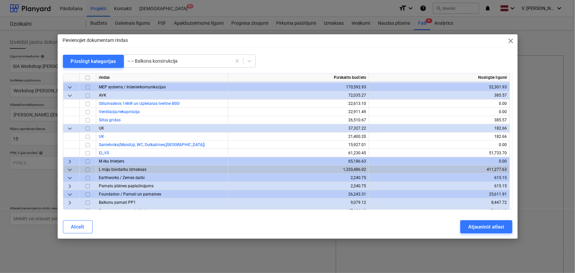
click at [68, 128] on span "keyboard_arrow_down" at bounding box center [70, 129] width 8 height 8
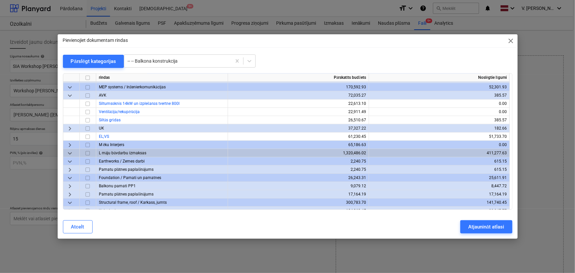
click at [72, 94] on span "keyboard_arrow_down" at bounding box center [70, 96] width 8 height 8
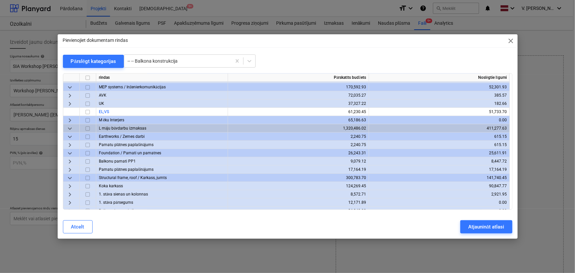
click at [70, 103] on span "keyboard_arrow_right" at bounding box center [70, 104] width 8 height 8
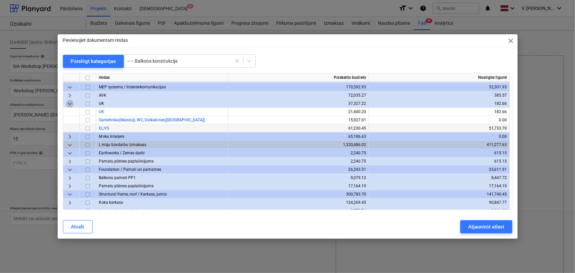
click at [70, 103] on span "keyboard_arrow_down" at bounding box center [70, 104] width 8 height 8
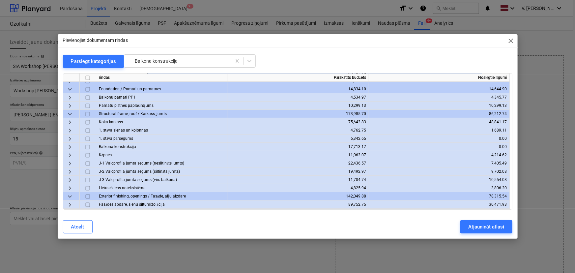
scroll to position [0, 0]
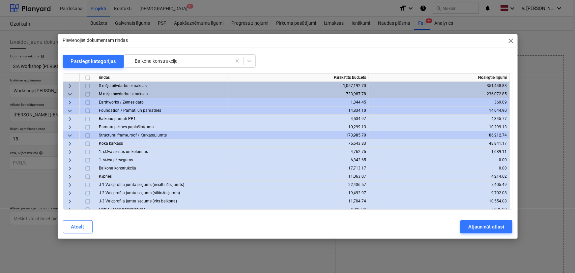
click at [71, 135] on span "keyboard_arrow_down" at bounding box center [70, 136] width 8 height 8
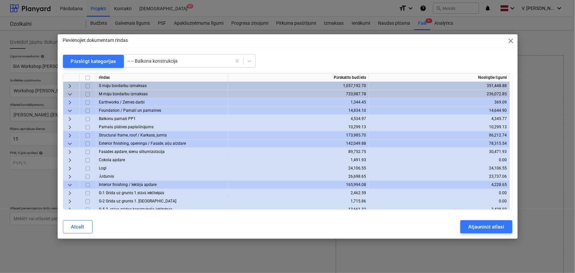
click at [71, 109] on span "keyboard_arrow_down" at bounding box center [70, 111] width 8 height 8
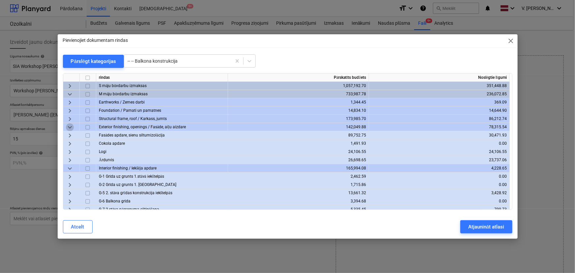
click at [68, 128] on span "keyboard_arrow_down" at bounding box center [70, 127] width 8 height 8
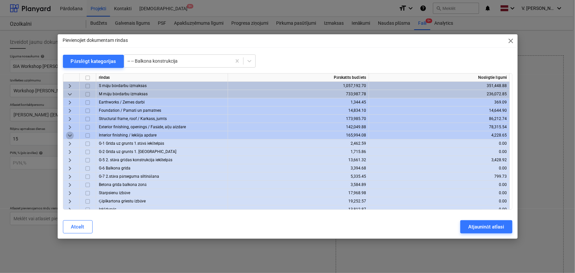
click at [69, 136] on span "keyboard_arrow_down" at bounding box center [70, 136] width 8 height 8
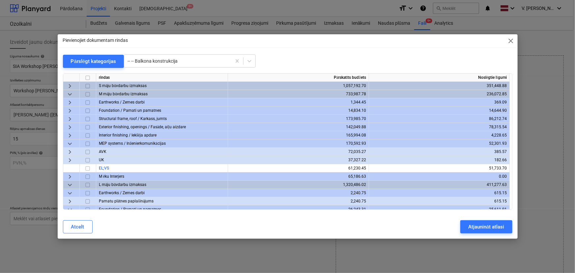
click at [69, 143] on span "keyboard_arrow_down" at bounding box center [70, 144] width 8 height 8
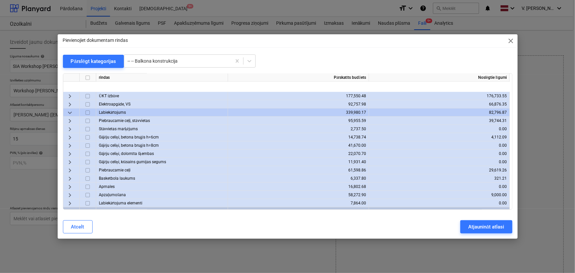
scroll to position [532, 0]
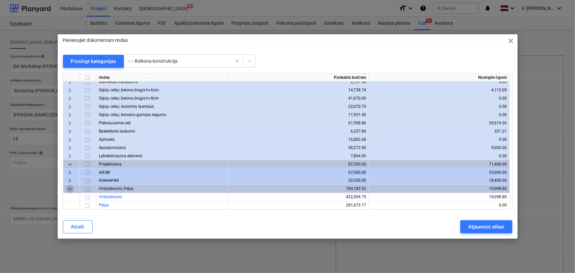
click at [71, 188] on span "keyboard_arrow_down" at bounding box center [70, 189] width 8 height 8
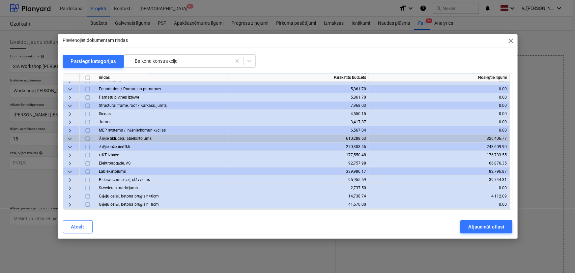
click at [69, 172] on span "keyboard_arrow_down" at bounding box center [70, 172] width 8 height 8
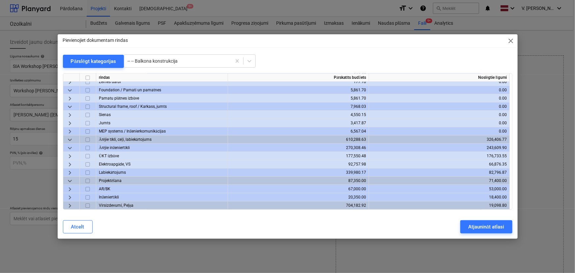
click at [70, 148] on span "keyboard_arrow_down" at bounding box center [70, 148] width 8 height 8
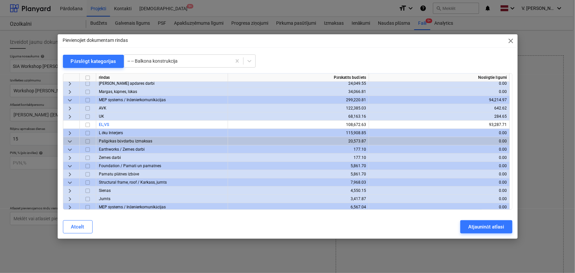
scroll to position [348, 0]
click at [69, 182] on span "keyboard_arrow_down" at bounding box center [70, 183] width 8 height 8
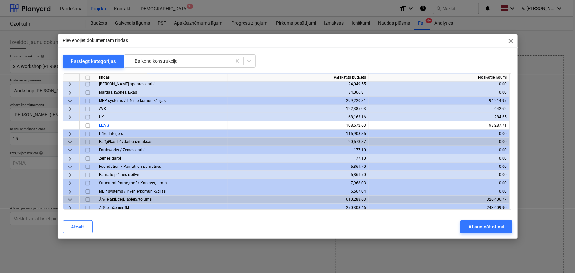
click at [69, 165] on span "keyboard_arrow_down" at bounding box center [70, 167] width 8 height 8
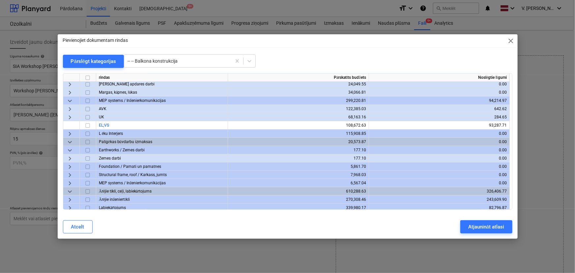
click at [69, 151] on span "keyboard_arrow_down" at bounding box center [70, 150] width 8 height 8
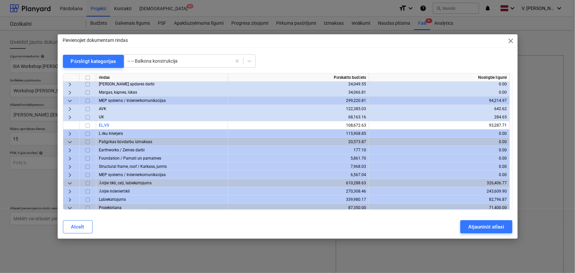
click at [70, 135] on span "keyboard_arrow_right" at bounding box center [70, 134] width 8 height 8
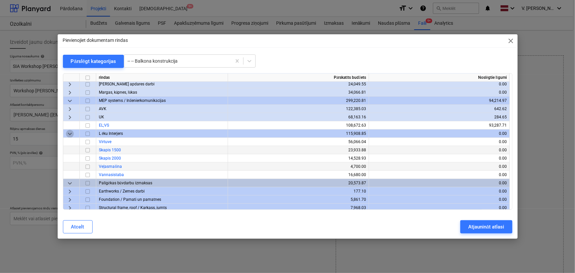
click at [70, 135] on span "keyboard_arrow_down" at bounding box center [70, 134] width 8 height 8
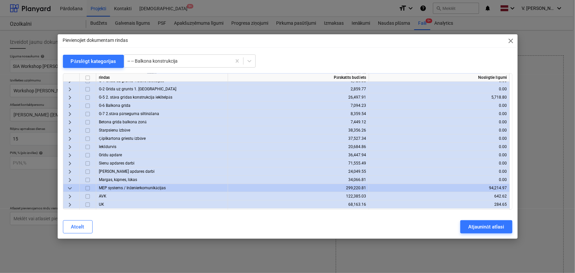
scroll to position [228, 0]
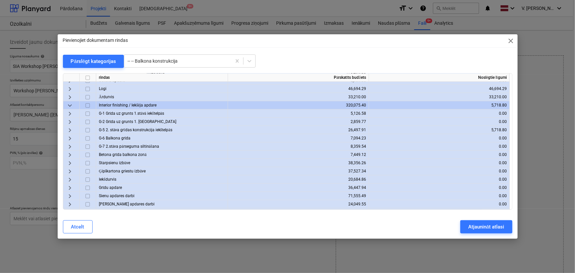
click at [70, 103] on span "keyboard_arrow_down" at bounding box center [70, 106] width 8 height 8
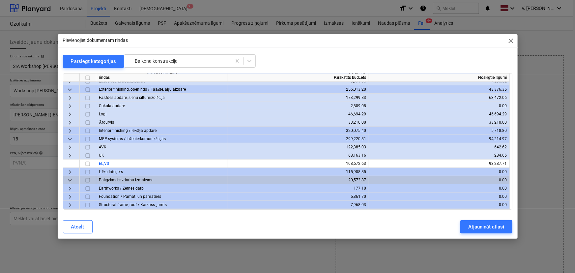
scroll to position [168, 0]
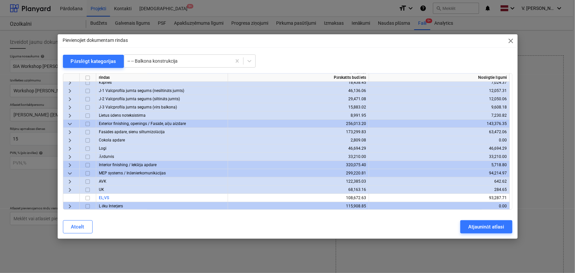
click at [68, 120] on span "keyboard_arrow_down" at bounding box center [70, 124] width 8 height 8
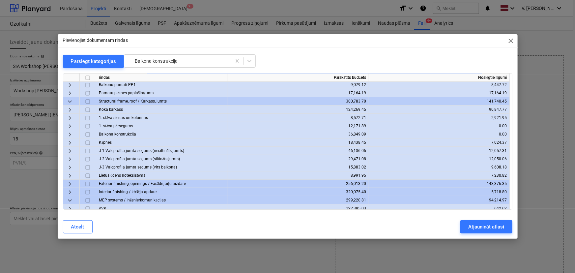
drag, startPoint x: 68, startPoint y: 100, endPoint x: 71, endPoint y: 113, distance: 14.2
click at [69, 100] on span "keyboard_arrow_down" at bounding box center [70, 102] width 8 height 8
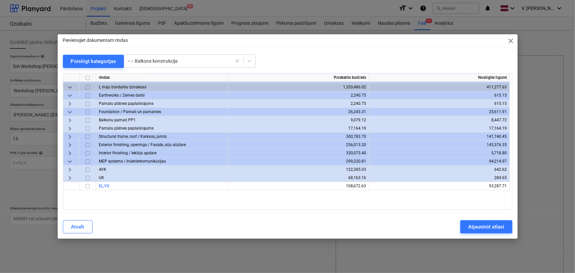
scroll to position [18, 0]
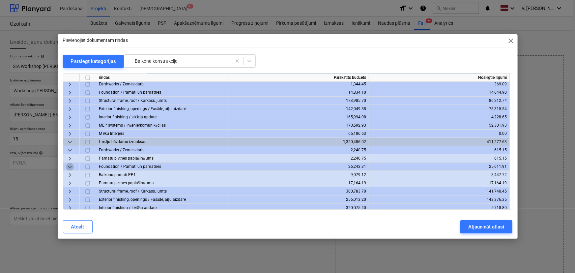
click at [71, 166] on span "keyboard_arrow_down" at bounding box center [70, 167] width 8 height 8
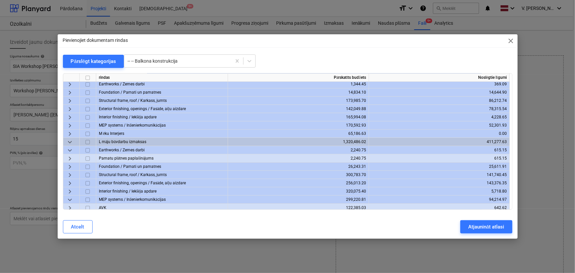
click at [71, 150] on span "keyboard_arrow_down" at bounding box center [70, 150] width 8 height 8
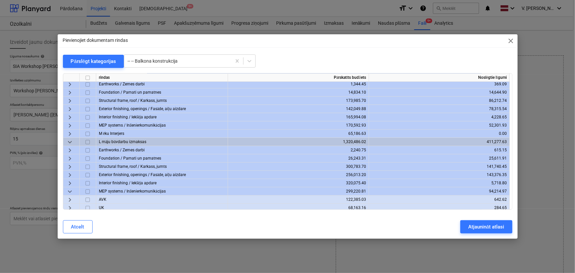
click at [69, 189] on span "keyboard_arrow_down" at bounding box center [70, 192] width 8 height 8
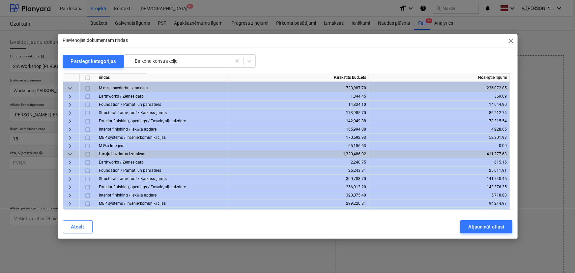
scroll to position [0, 0]
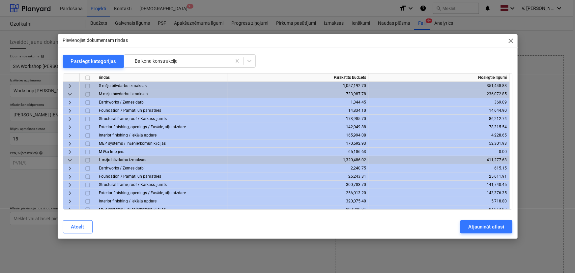
click at [72, 93] on span "keyboard_arrow_down" at bounding box center [70, 94] width 8 height 8
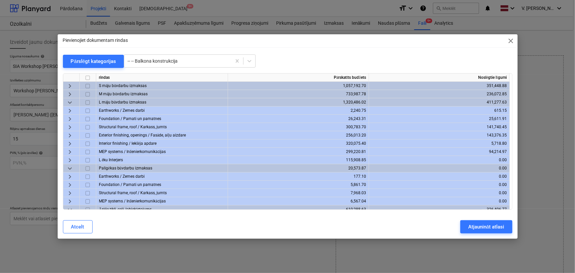
click at [69, 105] on span "keyboard_arrow_down" at bounding box center [70, 103] width 8 height 8
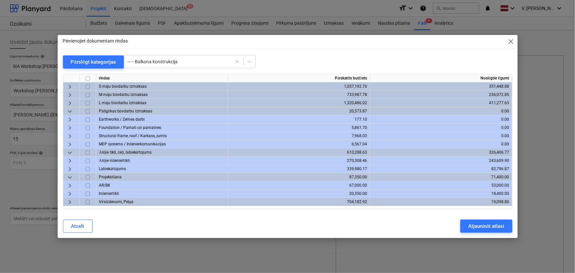
click at [67, 109] on span "keyboard_arrow_down" at bounding box center [70, 112] width 8 height 8
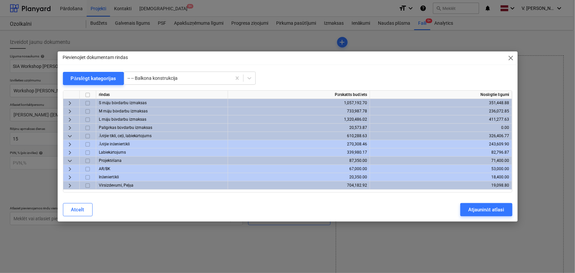
click at [70, 135] on span "keyboard_arrow_down" at bounding box center [70, 136] width 8 height 8
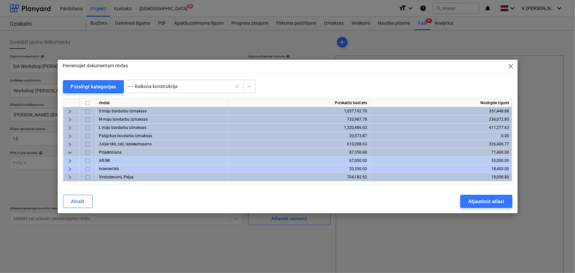
click at [72, 151] on span "keyboard_arrow_down" at bounding box center [70, 153] width 8 height 8
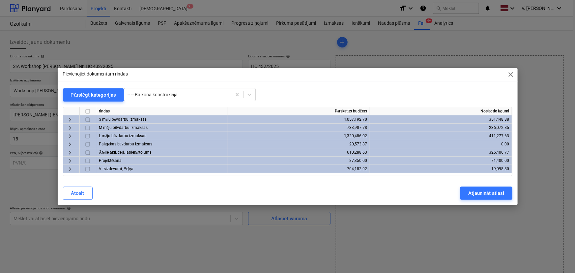
click at [71, 120] on span "keyboard_arrow_right" at bounding box center [70, 120] width 8 height 8
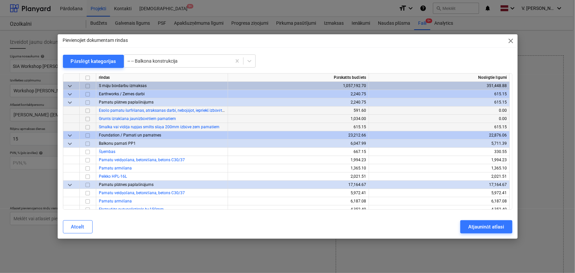
scroll to position [30, 0]
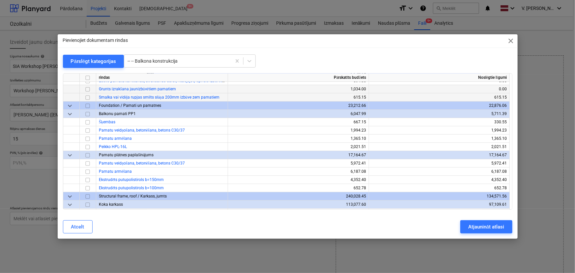
click at [70, 113] on span "keyboard_arrow_down" at bounding box center [70, 114] width 8 height 8
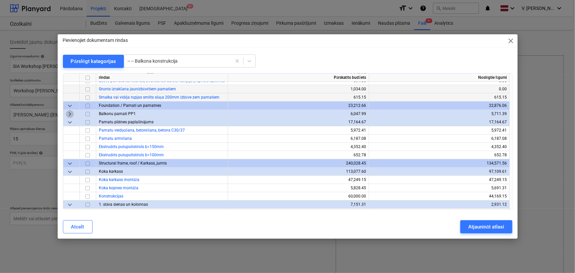
click at [71, 113] on span "keyboard_arrow_right" at bounding box center [70, 114] width 8 height 8
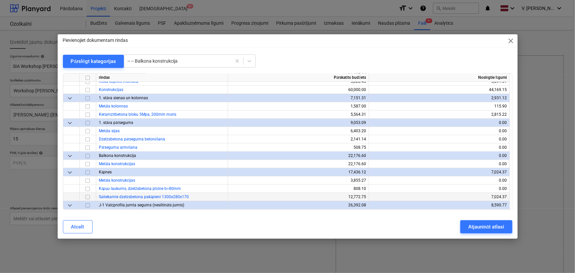
scroll to position [180, 0]
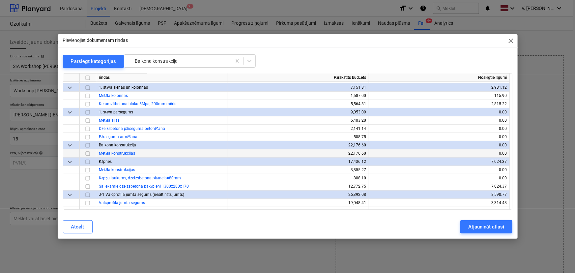
click at [87, 153] on input "checkbox" at bounding box center [88, 154] width 8 height 8
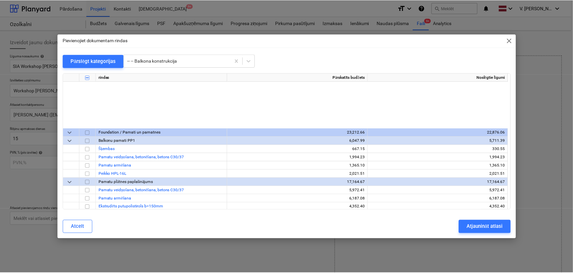
scroll to position [0, 0]
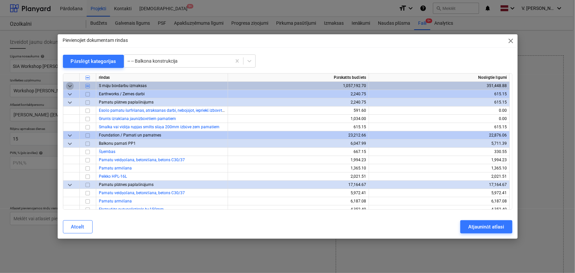
click at [70, 85] on span "keyboard_arrow_down" at bounding box center [70, 86] width 8 height 8
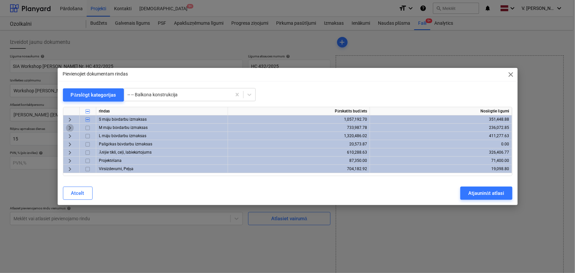
click at [72, 128] on span "keyboard_arrow_right" at bounding box center [70, 128] width 8 height 8
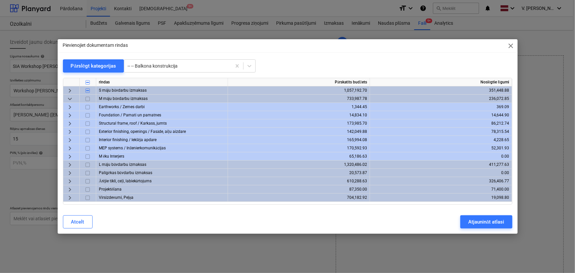
click at [67, 116] on span "keyboard_arrow_right" at bounding box center [70, 115] width 8 height 8
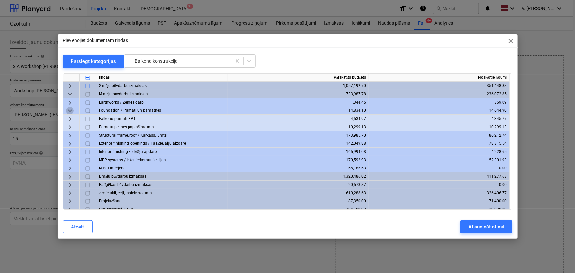
click at [69, 110] on span "keyboard_arrow_down" at bounding box center [70, 111] width 8 height 8
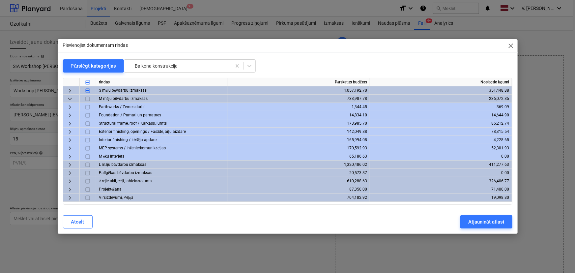
click at [68, 124] on span "keyboard_arrow_right" at bounding box center [70, 124] width 8 height 8
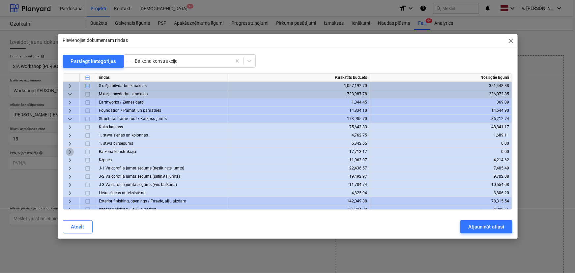
click at [71, 152] on span "keyboard_arrow_right" at bounding box center [70, 152] width 8 height 8
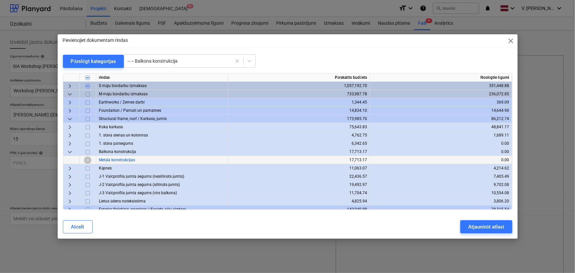
click at [88, 161] on input "checkbox" at bounding box center [88, 160] width 8 height 8
click at [70, 94] on span "keyboard_arrow_down" at bounding box center [70, 94] width 8 height 8
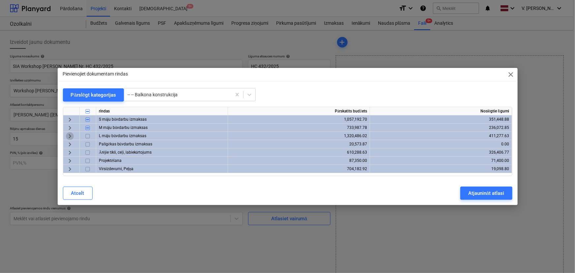
click at [69, 135] on span "keyboard_arrow_right" at bounding box center [70, 136] width 8 height 8
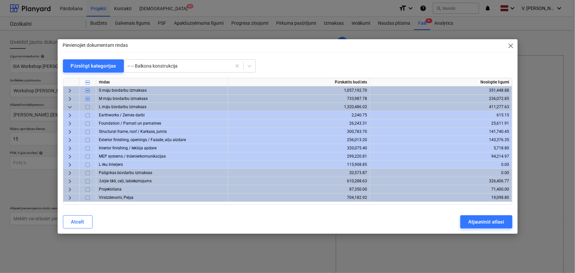
click at [69, 139] on span "keyboard_arrow_right" at bounding box center [70, 140] width 8 height 8
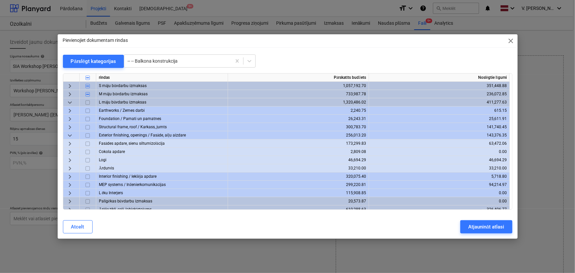
click at [72, 136] on span "keyboard_arrow_down" at bounding box center [70, 136] width 8 height 8
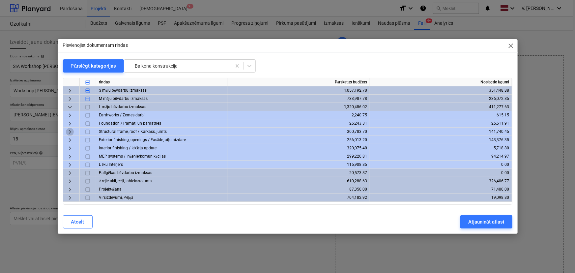
click at [70, 130] on span "keyboard_arrow_right" at bounding box center [70, 132] width 8 height 8
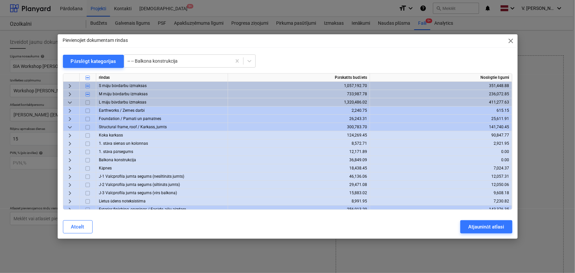
click at [71, 159] on span "keyboard_arrow_right" at bounding box center [70, 160] width 8 height 8
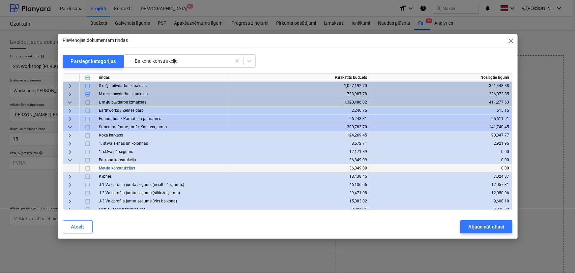
click at [86, 168] on input "checkbox" at bounding box center [88, 169] width 8 height 8
click at [458, 224] on div "Atjaunināt atlasi" at bounding box center [487, 227] width 36 height 9
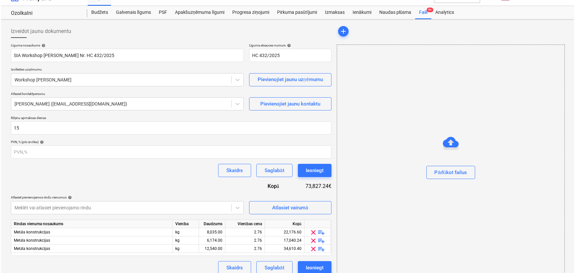
scroll to position [17, 0]
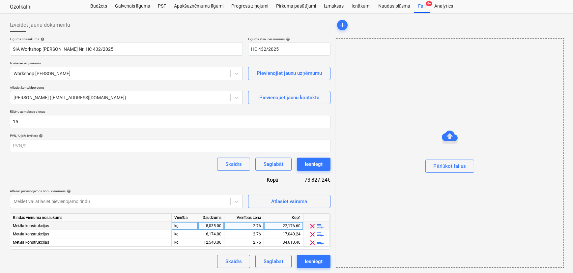
click at [206, 225] on div "8,035.00" at bounding box center [211, 226] width 21 height 8
type input "26031.87"
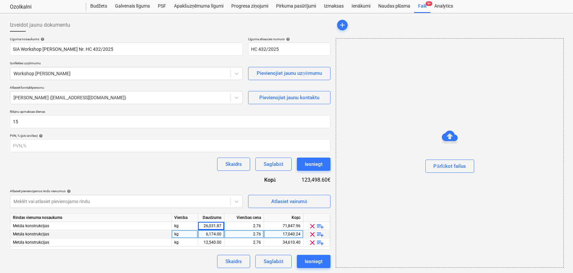
click at [217, 235] on div "6,174.00" at bounding box center [211, 234] width 21 height 8
type input "20627.73"
click at [218, 237] on div "12,540.00" at bounding box center [211, 242] width 21 height 8
type input "41706.69"
click at [203, 237] on div "Skaidrs Saglabāt Iesniegt" at bounding box center [170, 261] width 321 height 13
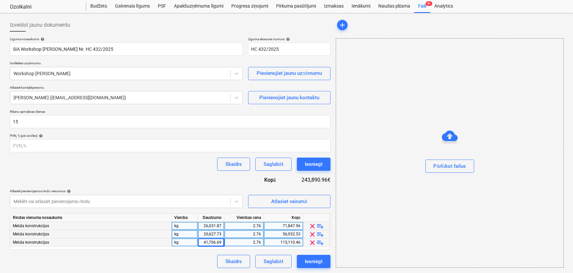
click at [214, 224] on div "26,031.87" at bounding box center [211, 226] width 21 height 8
click at [215, 233] on div "20,627.73" at bounding box center [211, 234] width 21 height 8
click at [215, 237] on div "41,706.69" at bounding box center [211, 242] width 21 height 8
click at [219, 224] on div "26,031.87" at bounding box center [211, 226] width 21 height 8
click at [234, 224] on div "2.76" at bounding box center [244, 226] width 34 height 8
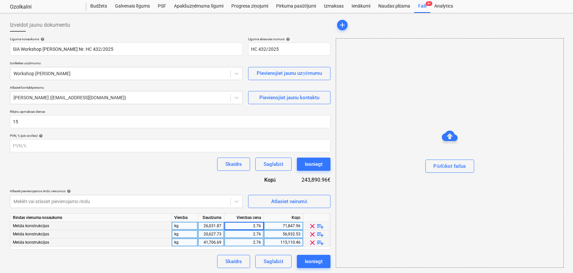
type input "26031.87"
click at [213, 233] on div "20,627.73" at bounding box center [211, 234] width 21 height 8
click at [253, 237] on div "2.76" at bounding box center [244, 234] width 34 height 8
type input "20627.73"
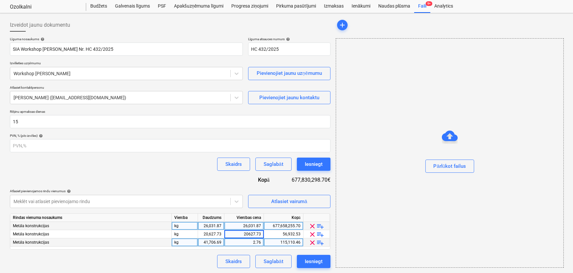
click at [215, 237] on div "41,706.69" at bounding box center [211, 242] width 21 height 8
click at [246, 237] on div "2.76" at bounding box center [244, 242] width 34 height 8
click at [186, 224] on div "kg" at bounding box center [185, 226] width 26 height 8
type input "1"
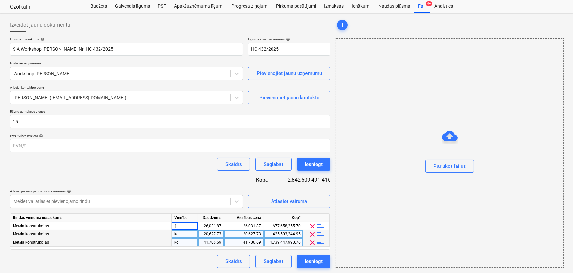
click at [183, 234] on div "kg" at bounding box center [185, 234] width 26 height 8
click at [182, 237] on div "kg" at bounding box center [185, 242] width 26 height 8
click at [204, 225] on div "26,031.87" at bounding box center [211, 226] width 21 height 8
type input "kompl"
drag, startPoint x: 211, startPoint y: 224, endPoint x: 224, endPoint y: 225, distance: 12.9
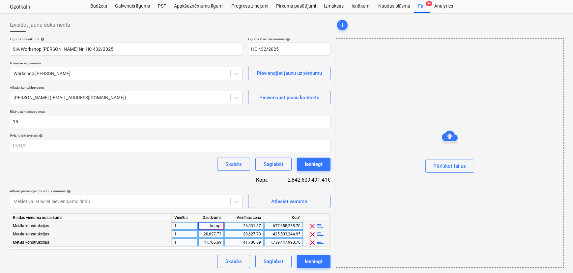
click at [224, 225] on input "kompl" at bounding box center [211, 226] width 26 height 8
click at [219, 233] on div "20,627.73" at bounding box center [211, 234] width 21 height 8
type input "kompl"
click at [218, 237] on div "41,706.69" at bounding box center [211, 242] width 21 height 8
type input "kompl"
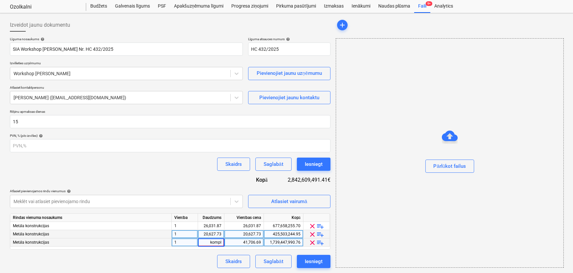
click at [185, 237] on div "Skaidrs Saglabāt Iesniegt" at bounding box center [170, 261] width 321 height 13
click at [186, 223] on div "1" at bounding box center [185, 226] width 26 height 8
type input "kompl"
click at [185, 234] on div "1" at bounding box center [185, 234] width 26 height 8
click at [185, 237] on div "1" at bounding box center [185, 242] width 26 height 8
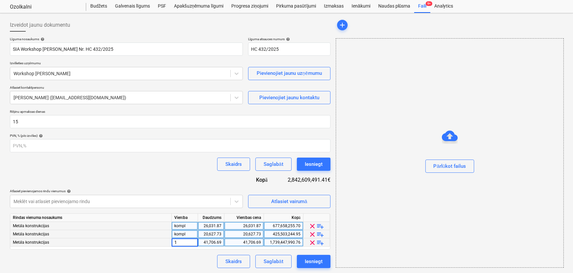
type input "kompl"
click at [214, 224] on div "26,031.87" at bounding box center [211, 226] width 21 height 8
type input "1"
click at [215, 231] on div "20,627.73" at bounding box center [211, 234] width 21 height 8
click at [214, 237] on div "41,706.69" at bounding box center [211, 242] width 21 height 8
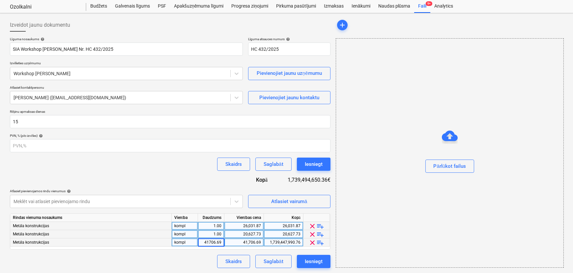
type input "1"
click at [189, 237] on div "Skaidrs Saglabāt Iesniegt" at bounding box center [170, 261] width 321 height 13
click at [288, 202] on div "Atlasiet vairumā" at bounding box center [289, 201] width 36 height 9
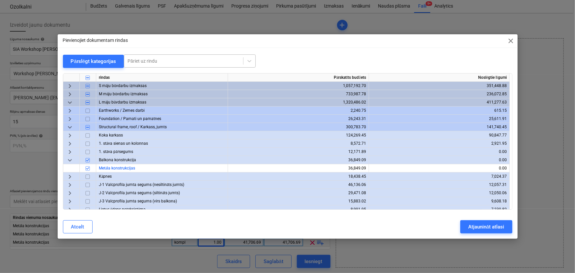
click at [164, 58] on div at bounding box center [184, 61] width 112 height 7
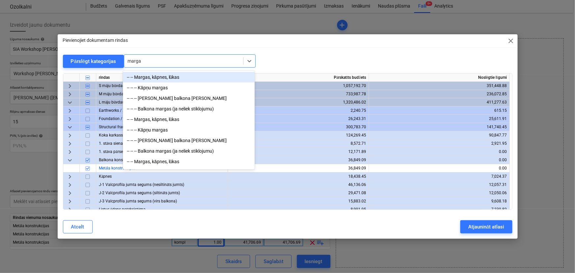
type input "margas"
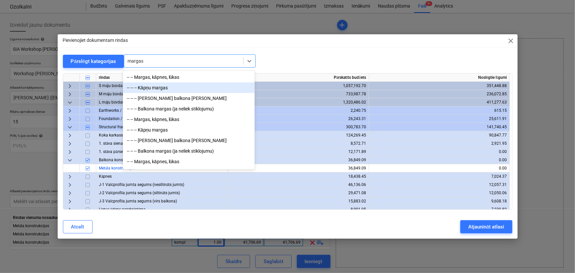
click at [181, 88] on div "-- -- -- Kāpņu margas" at bounding box center [189, 87] width 132 height 11
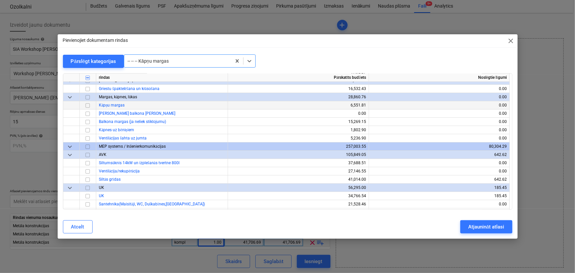
scroll to position [1248, 0]
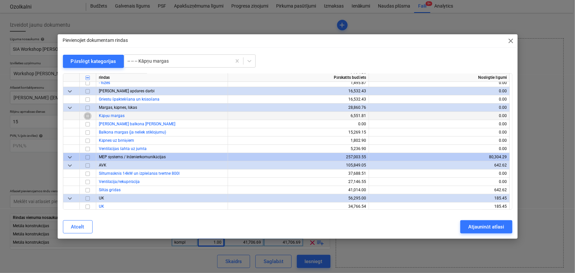
click at [89, 116] on input "checkbox" at bounding box center [88, 116] width 8 height 8
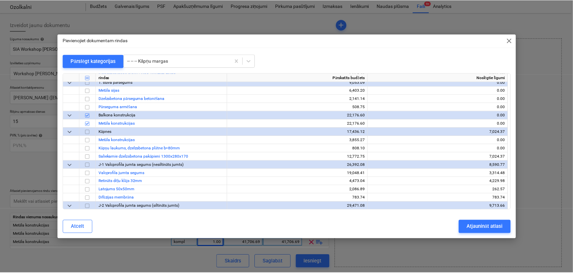
scroll to position [240, 0]
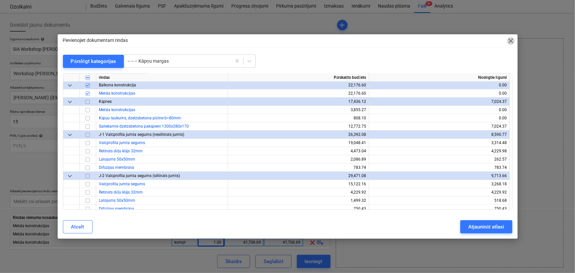
click at [458, 37] on span "close" at bounding box center [512, 41] width 8 height 8
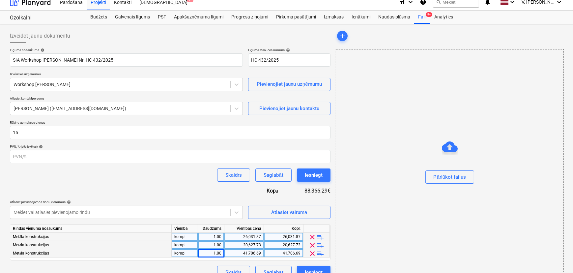
scroll to position [0, 0]
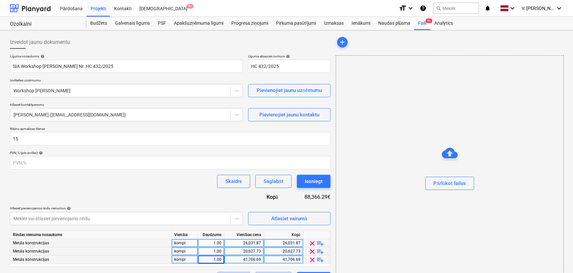
click at [93, 188] on div "Skaidrs Saglabāt Iesniegt" at bounding box center [170, 181] width 321 height 13
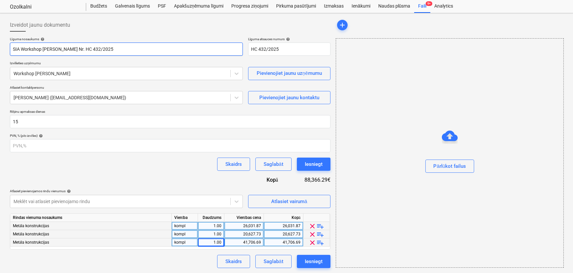
click at [129, 53] on input "SIA Workshop [PERSON_NAME] Nr. HC 432/2025" at bounding box center [126, 49] width 233 height 13
type input "SIA Workshop [PERSON_NAME] Nr. HC 432/2025 (nav pabeigts!)"
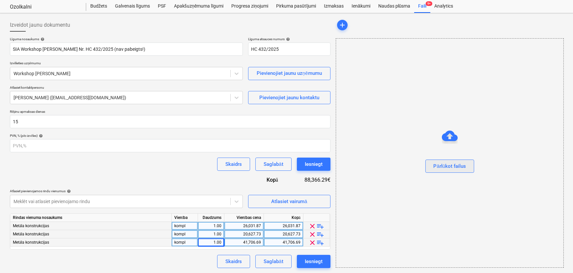
click at [442, 170] on button "Pārlūkot failus" at bounding box center [450, 166] width 49 height 13
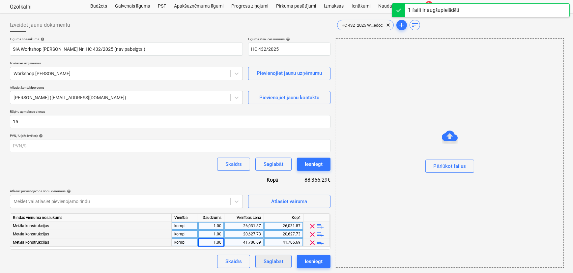
click at [277, 237] on div "Saglabāt" at bounding box center [273, 261] width 19 height 9
